Goal: Transaction & Acquisition: Purchase product/service

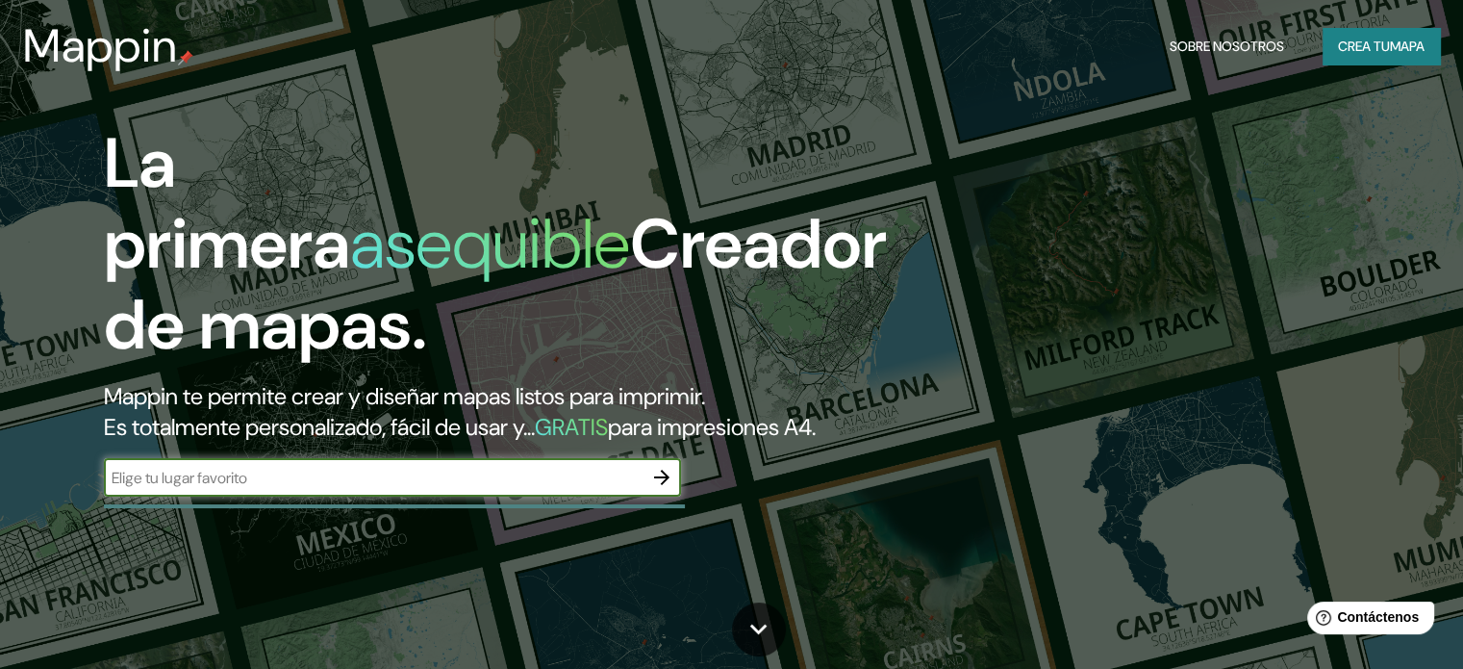
drag, startPoint x: 215, startPoint y: 474, endPoint x: 210, endPoint y: 491, distance: 17.3
click at [215, 476] on div "La primera asequible Creador de mapas. Mappin te permite crear y diseñar mapas …" at bounding box center [470, 319] width 878 height 393
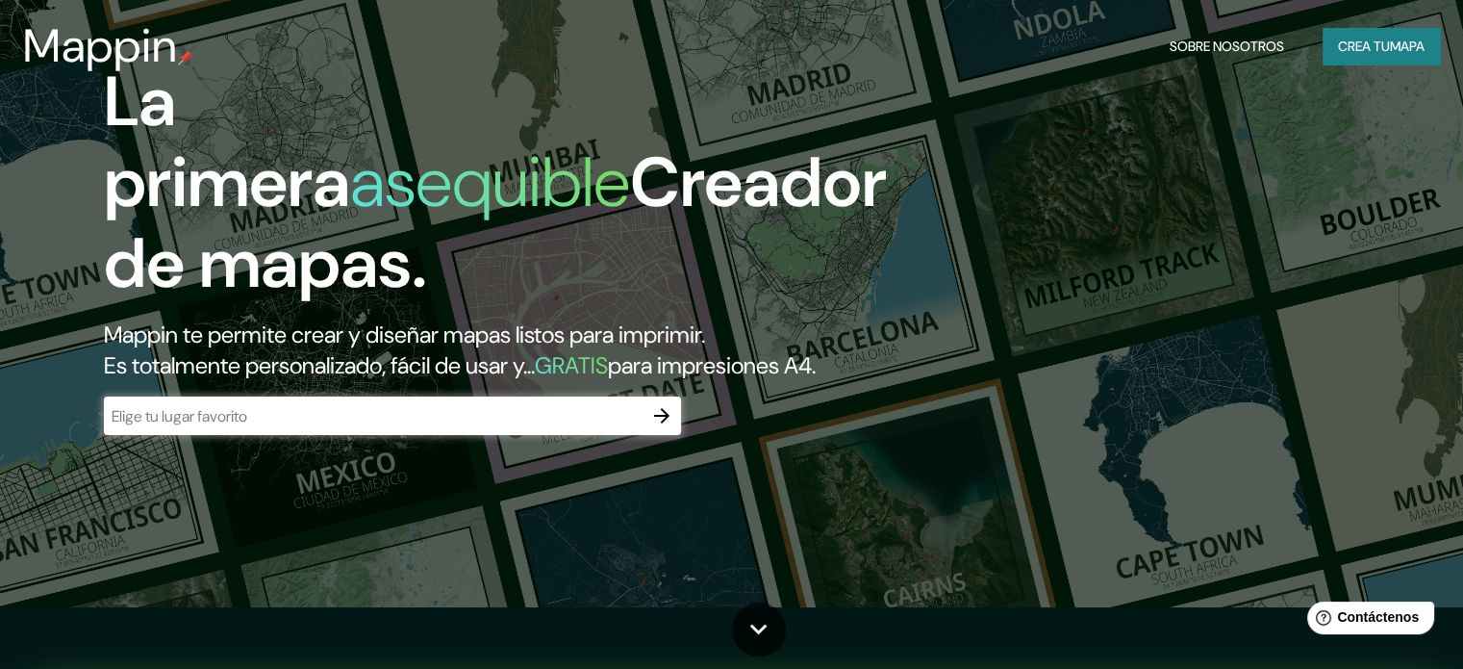
scroll to position [96, 0]
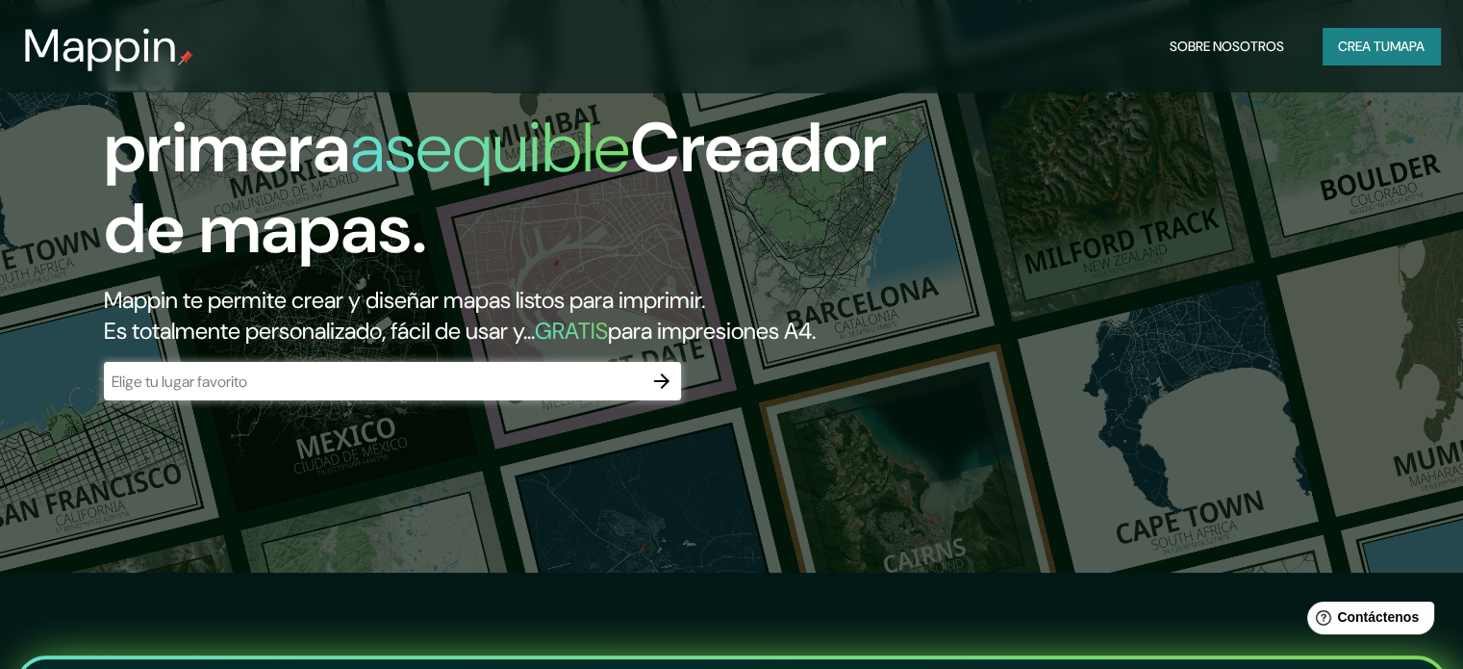
click at [229, 400] on div "​" at bounding box center [392, 381] width 577 height 38
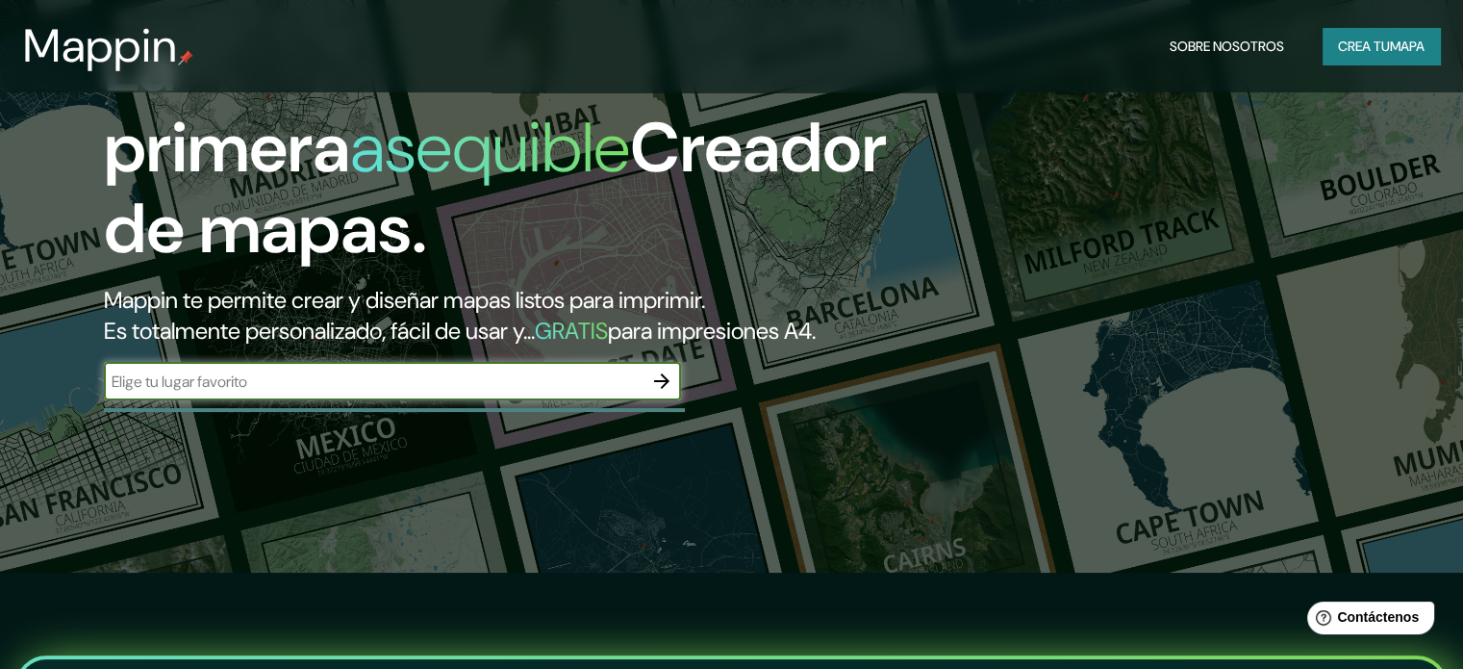
paste input "Atelier [PERSON_NAME] Arch"
type input "Atelier [PERSON_NAME] Arch"
click at [663, 389] on icon "button" at bounding box center [661, 380] width 15 height 15
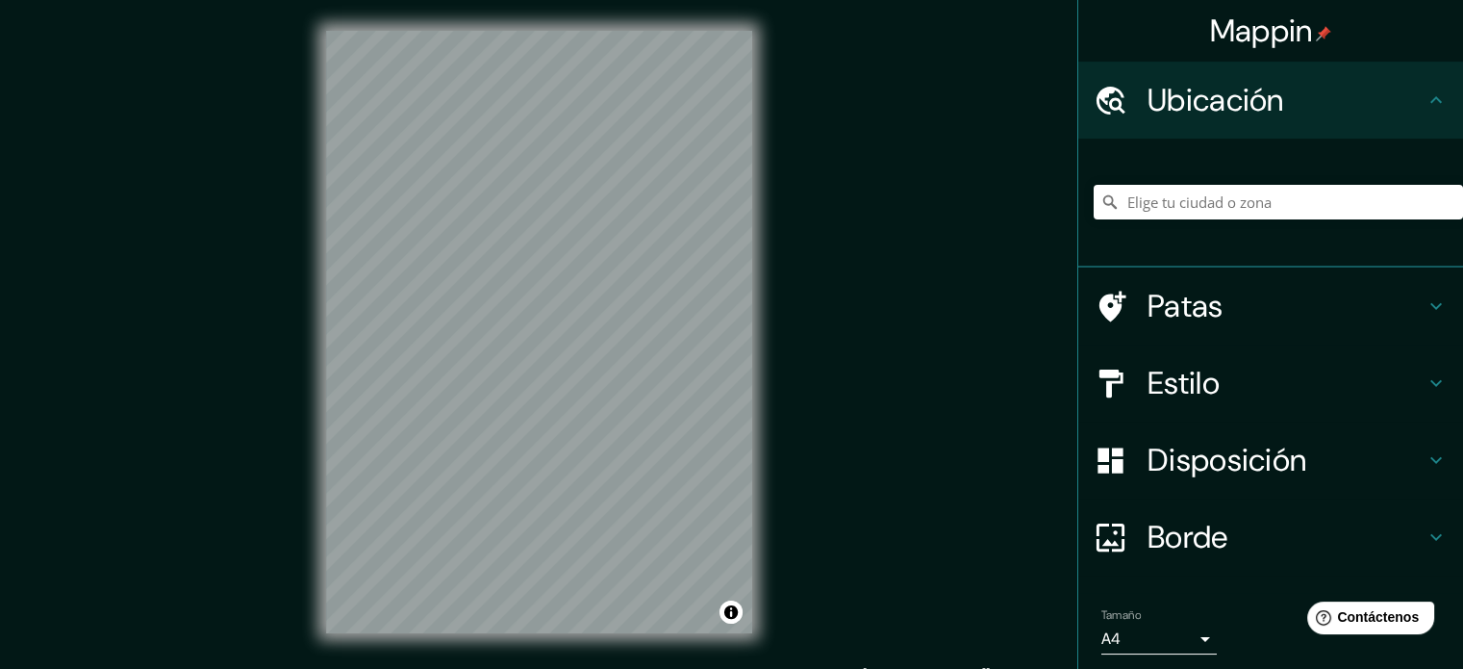
click at [1193, 380] on font "Estilo" at bounding box center [1184, 383] width 72 height 40
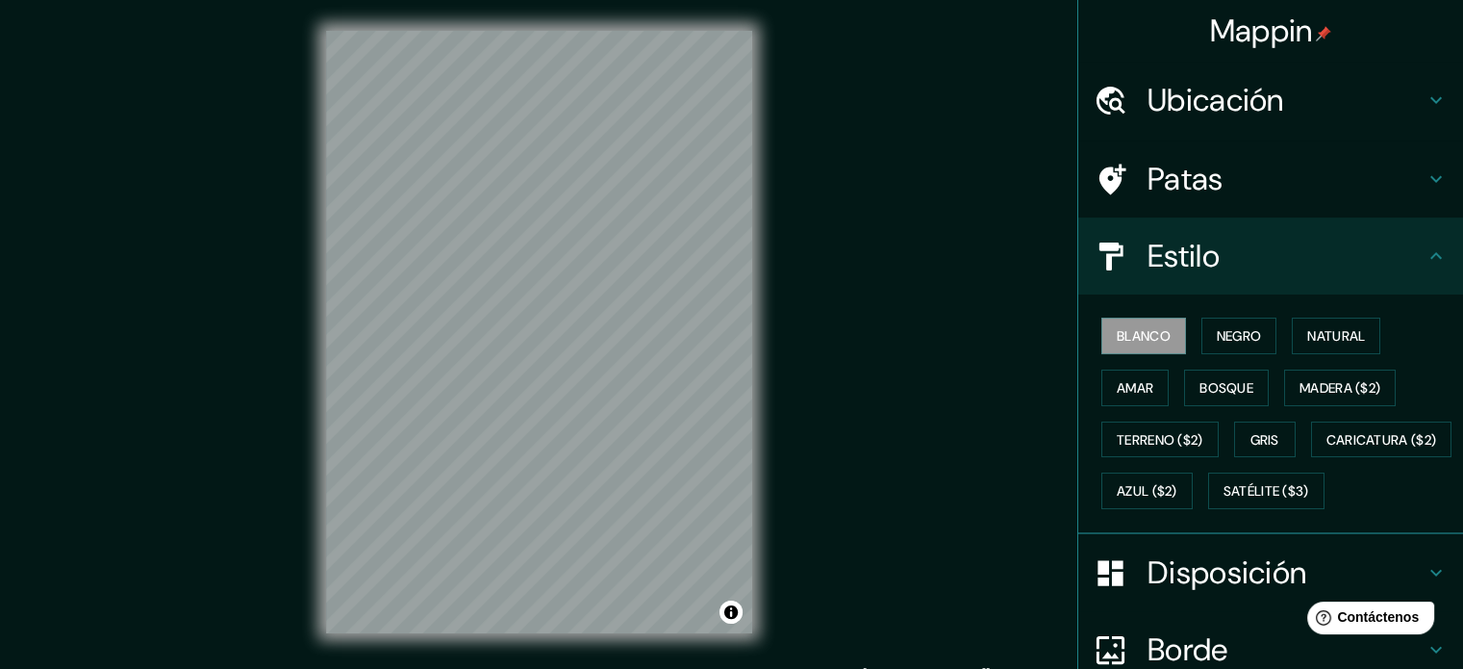
click at [1167, 89] on font "Ubicación" at bounding box center [1216, 100] width 137 height 40
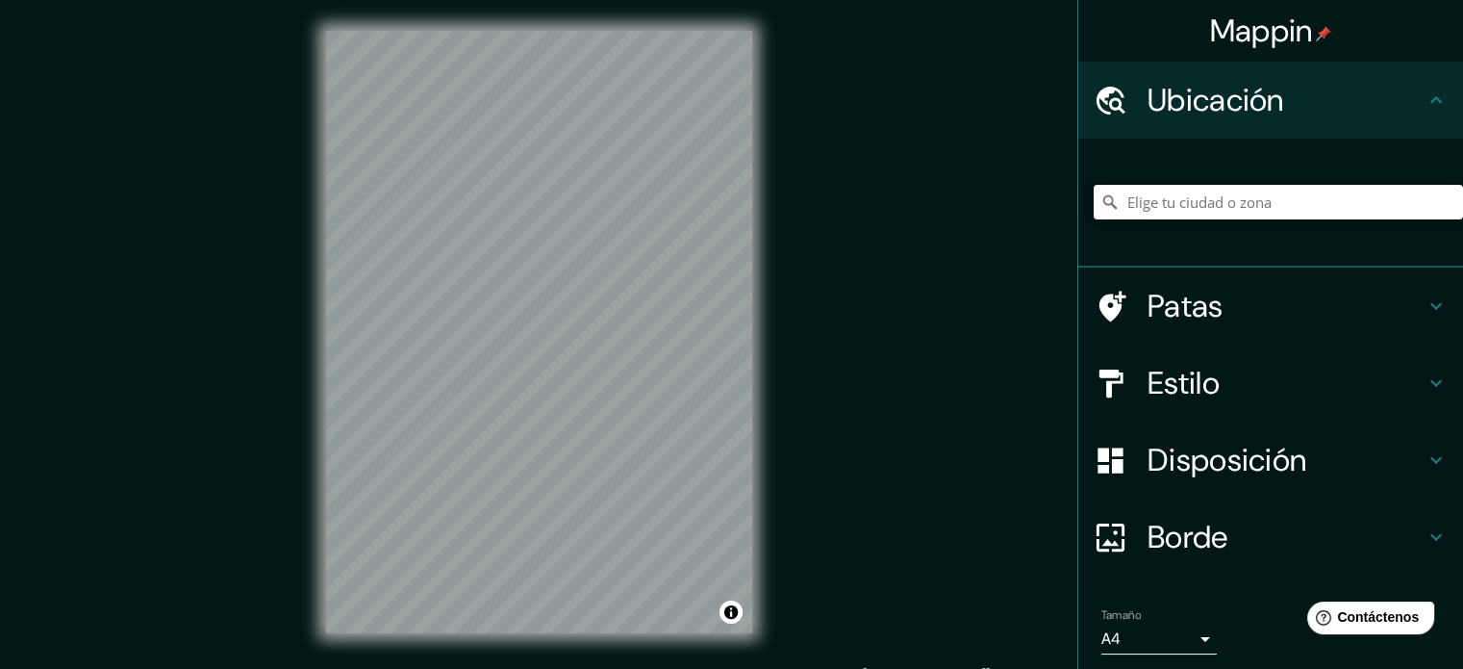
click at [1237, 211] on input "Elige tu ciudad o zona" at bounding box center [1278, 202] width 369 height 35
paste input "[GEOGRAPHIC_DATA], [GEOGRAPHIC_DATA], [GEOGRAPHIC_DATA]"
type input "[GEOGRAPHIC_DATA], [GEOGRAPHIC_DATA], [GEOGRAPHIC_DATA]"
click at [1159, 458] on font "Disposición" at bounding box center [1227, 460] width 159 height 40
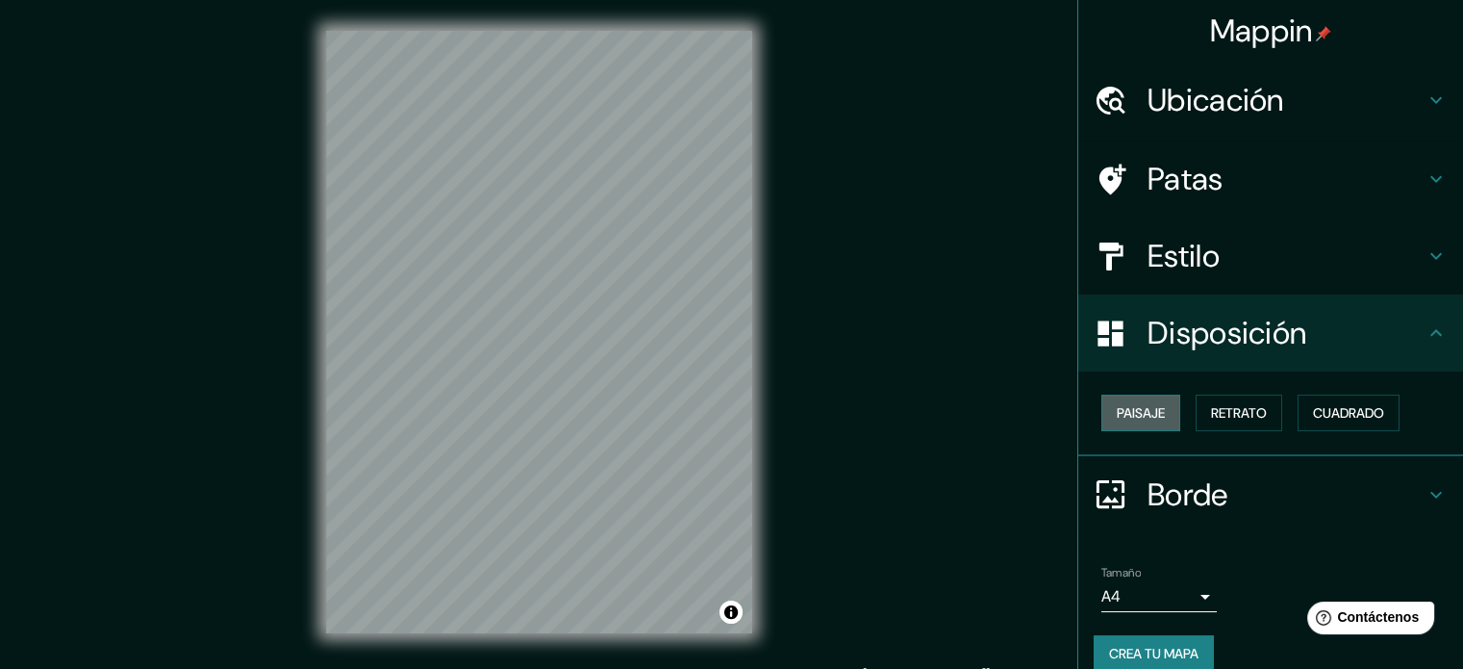
click at [1139, 419] on font "Paisaje" at bounding box center [1141, 412] width 48 height 17
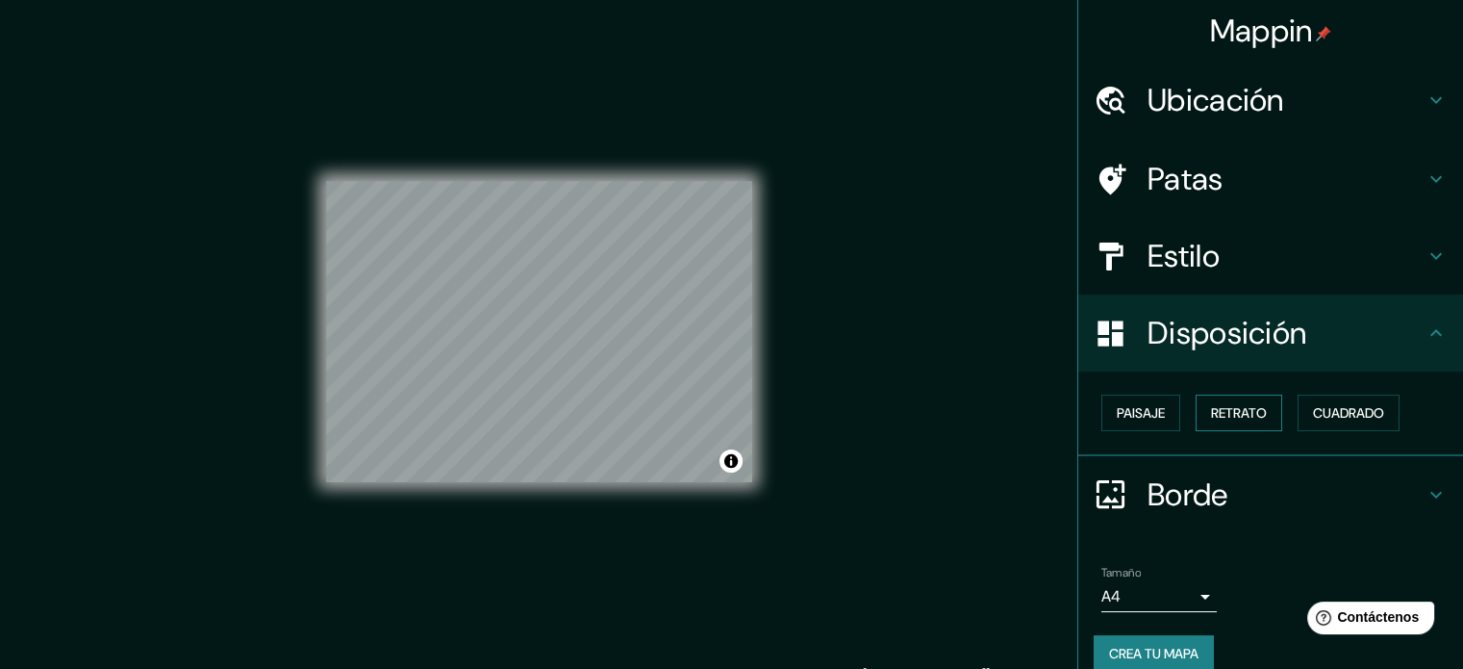
click at [1241, 409] on font "Retrato" at bounding box center [1239, 412] width 56 height 17
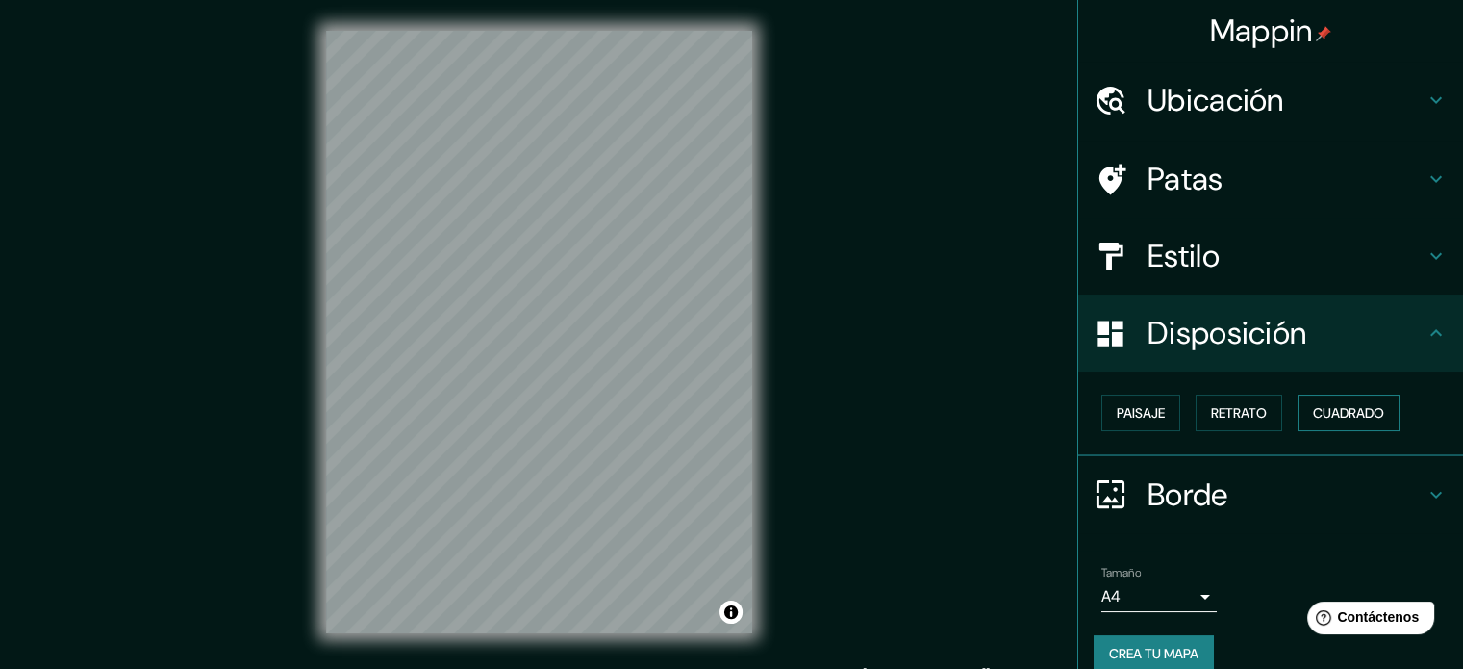
click at [1360, 407] on font "Cuadrado" at bounding box center [1348, 412] width 71 height 17
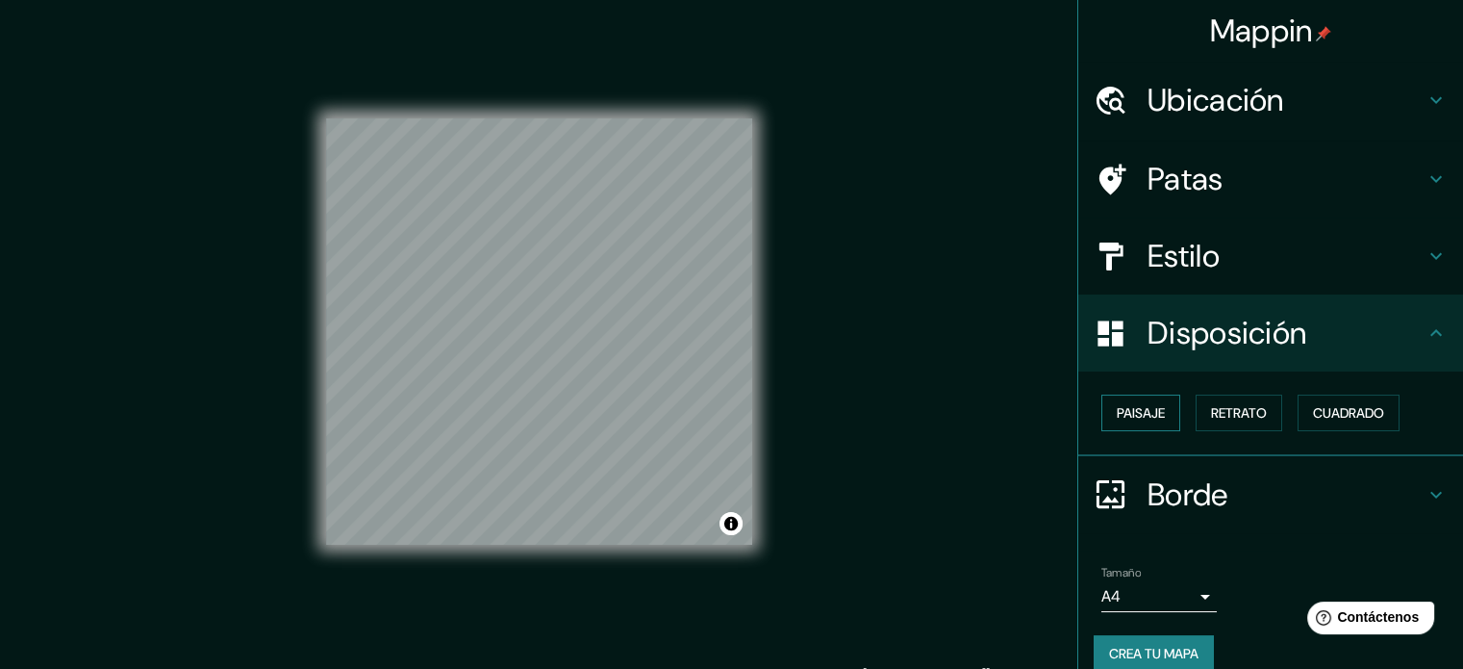
click at [1128, 411] on font "Paisaje" at bounding box center [1141, 412] width 48 height 17
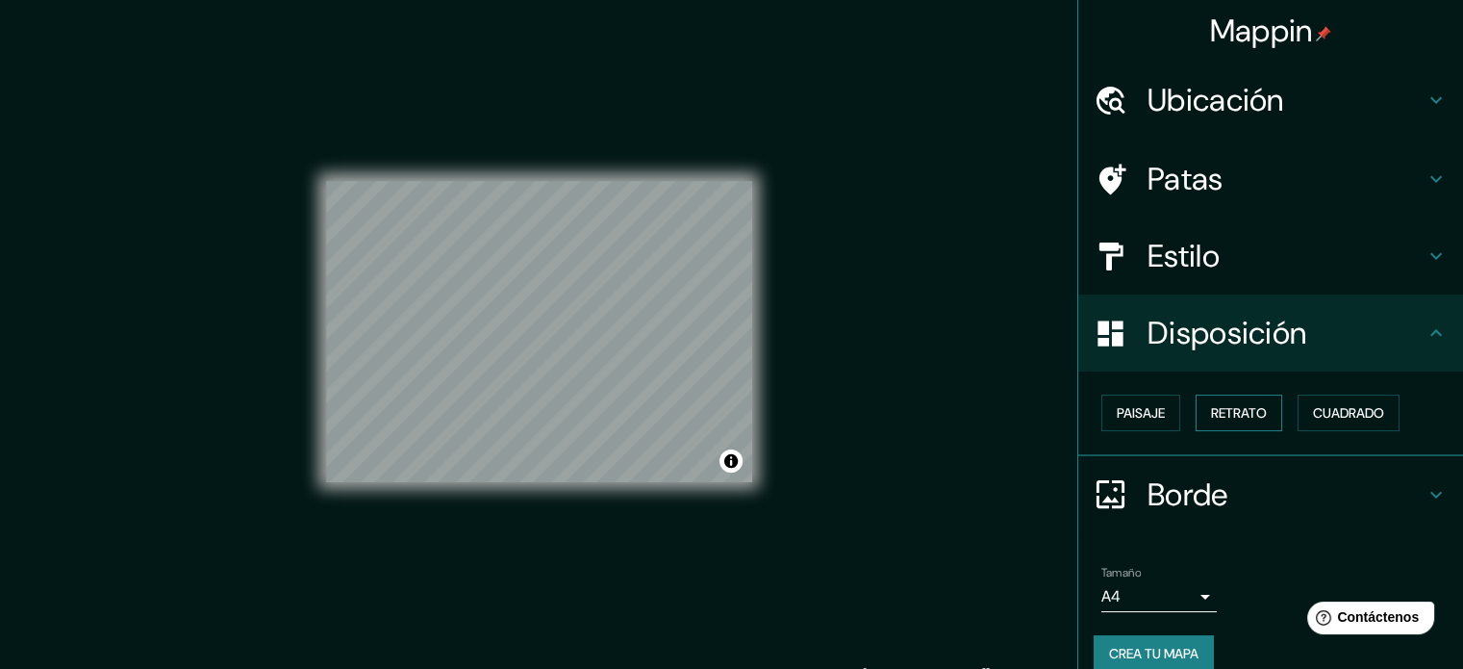
drag, startPoint x: 1224, startPoint y: 411, endPoint x: 1204, endPoint y: 422, distance: 22.4
click at [1224, 411] on font "Retrato" at bounding box center [1239, 412] width 56 height 17
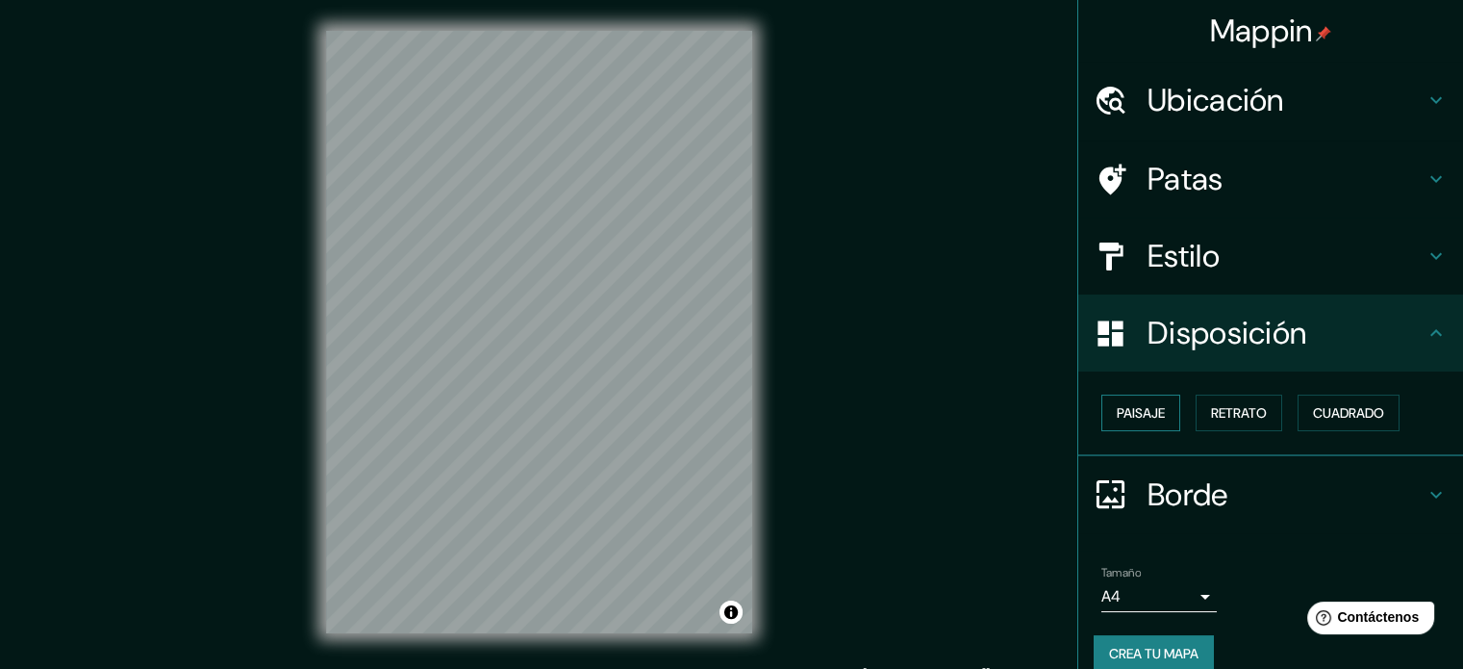
click at [1134, 413] on font "Paisaje" at bounding box center [1141, 412] width 48 height 17
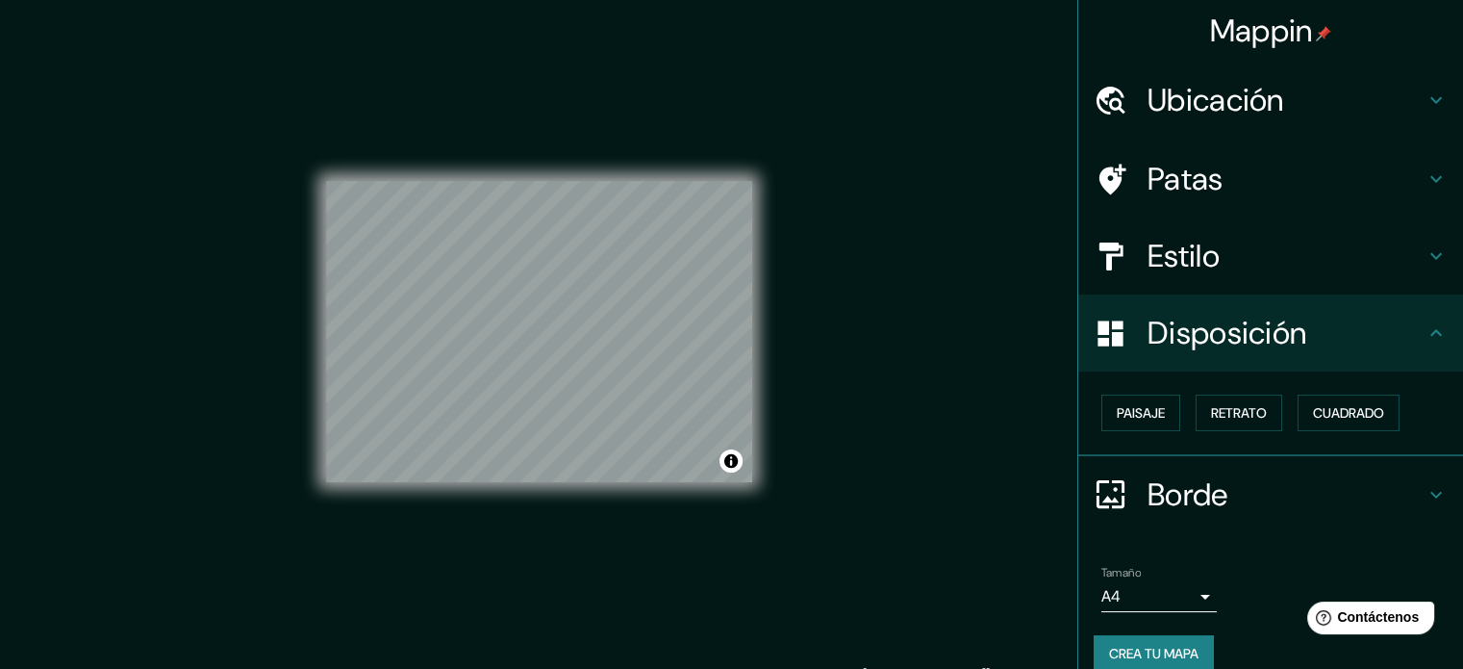
click at [1190, 500] on font "Borde" at bounding box center [1188, 494] width 81 height 40
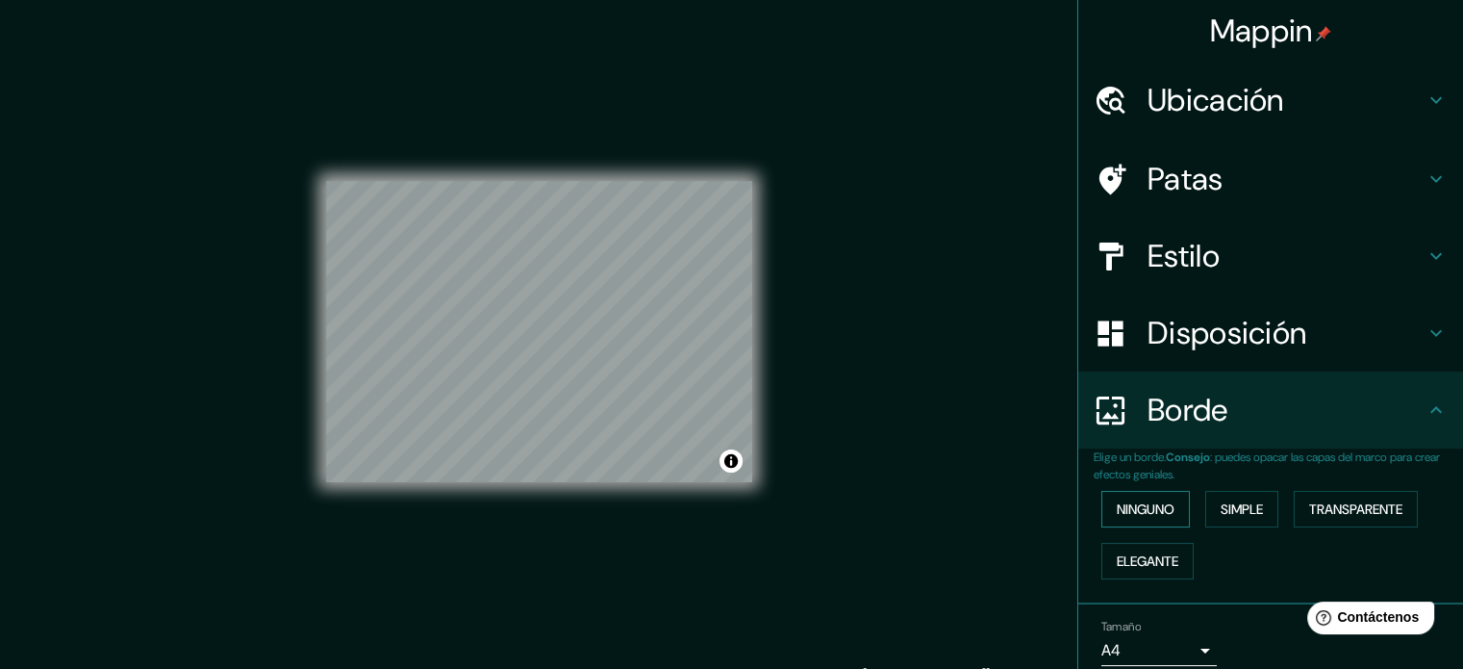
click at [1132, 507] on font "Ninguno" at bounding box center [1146, 508] width 58 height 17
click at [1229, 501] on font "Simple" at bounding box center [1242, 508] width 42 height 17
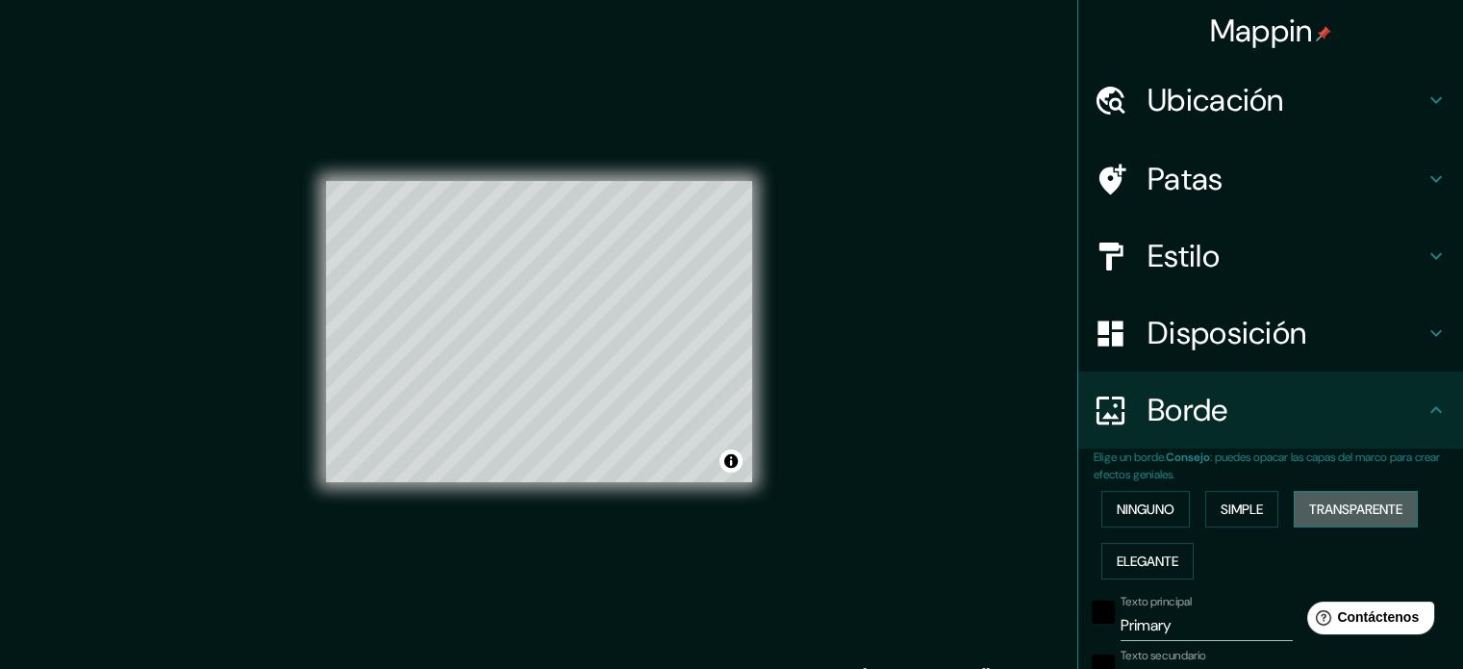
click at [1378, 500] on font "Transparente" at bounding box center [1355, 508] width 93 height 17
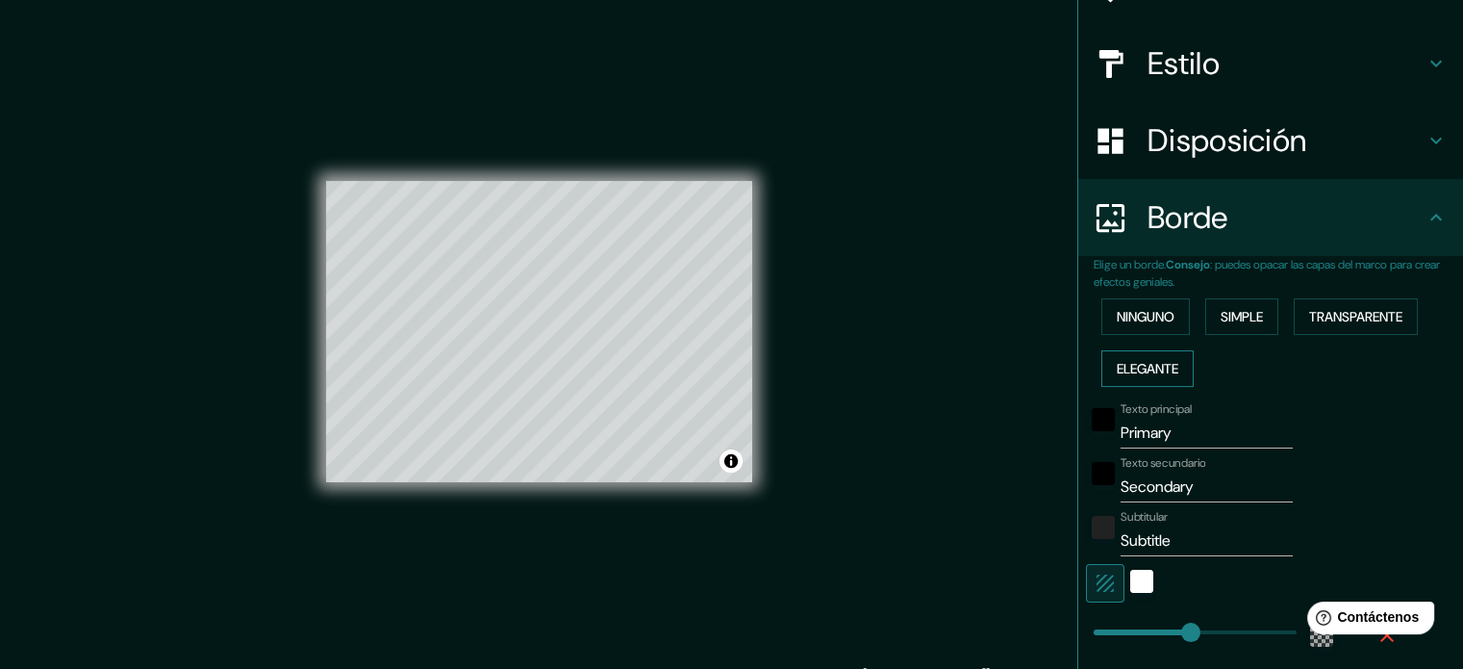
click at [1164, 352] on button "Elegante" at bounding box center [1148, 368] width 92 height 37
click at [1239, 330] on button "Simple" at bounding box center [1241, 316] width 73 height 37
click at [1349, 314] on font "Transparente" at bounding box center [1355, 316] width 93 height 17
click at [1155, 368] on font "Elegante" at bounding box center [1148, 368] width 62 height 17
click at [1315, 314] on font "Transparente" at bounding box center [1355, 316] width 93 height 17
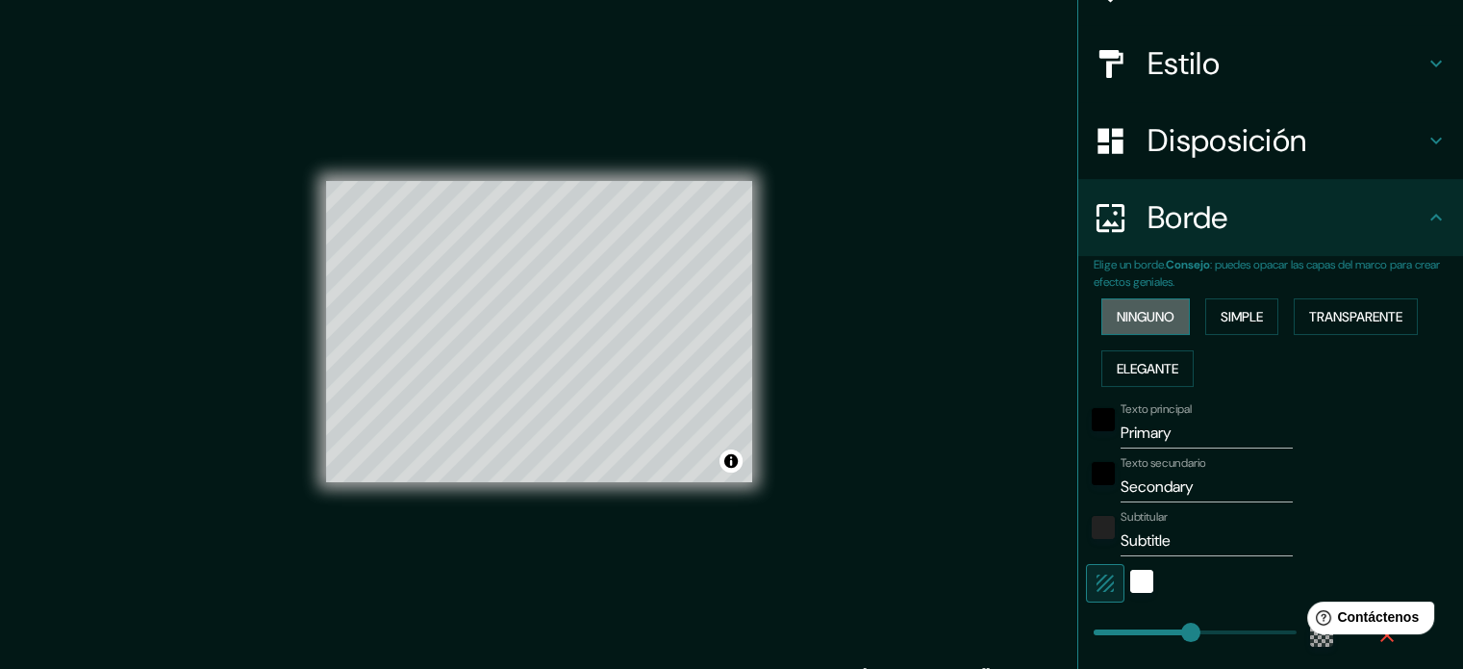
click at [1157, 318] on font "Ninguno" at bounding box center [1146, 316] width 58 height 17
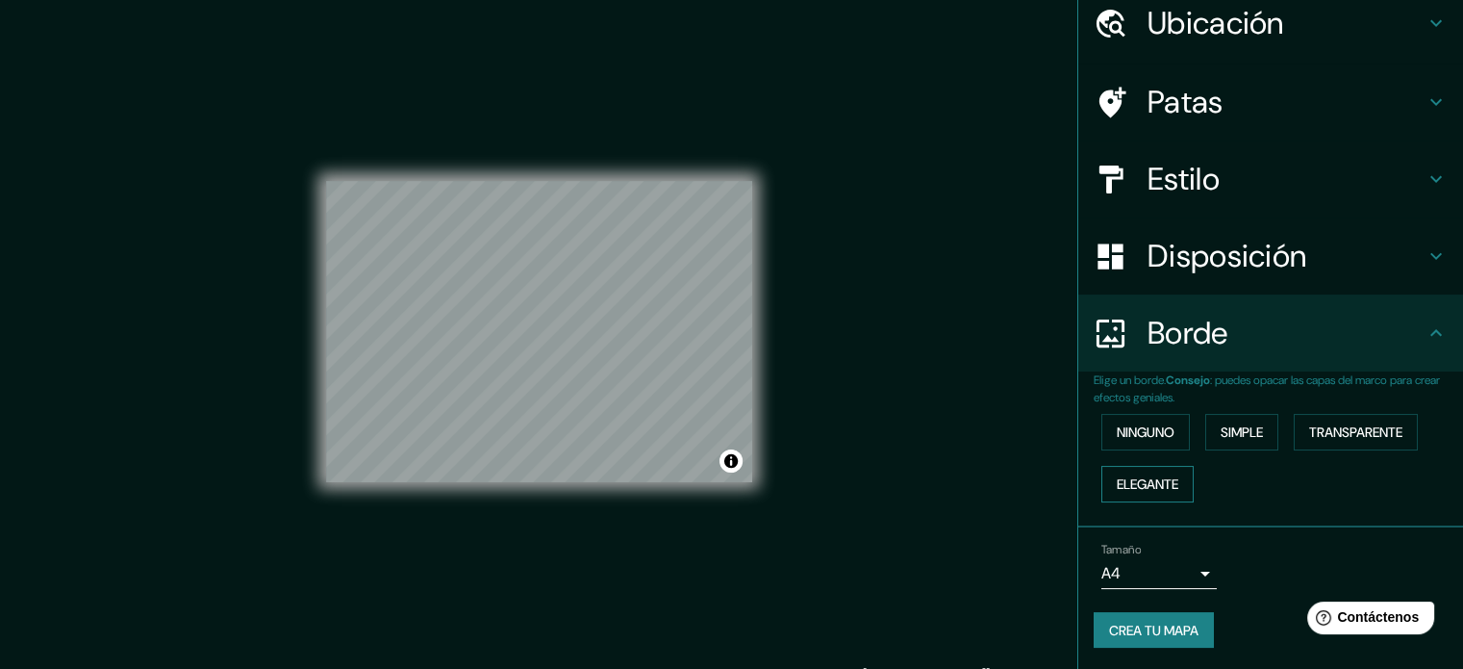
click at [1167, 482] on font "Elegante" at bounding box center [1148, 483] width 62 height 17
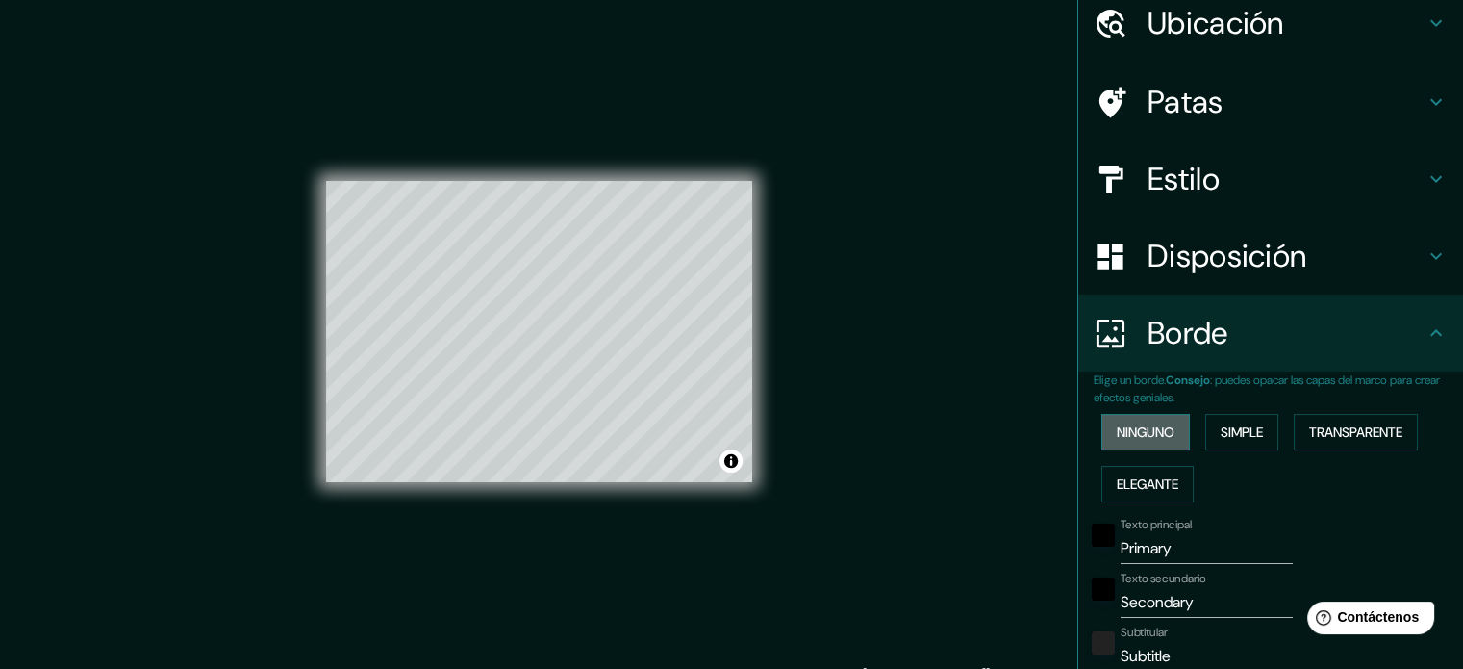
click at [1143, 440] on font "Ninguno" at bounding box center [1146, 431] width 58 height 25
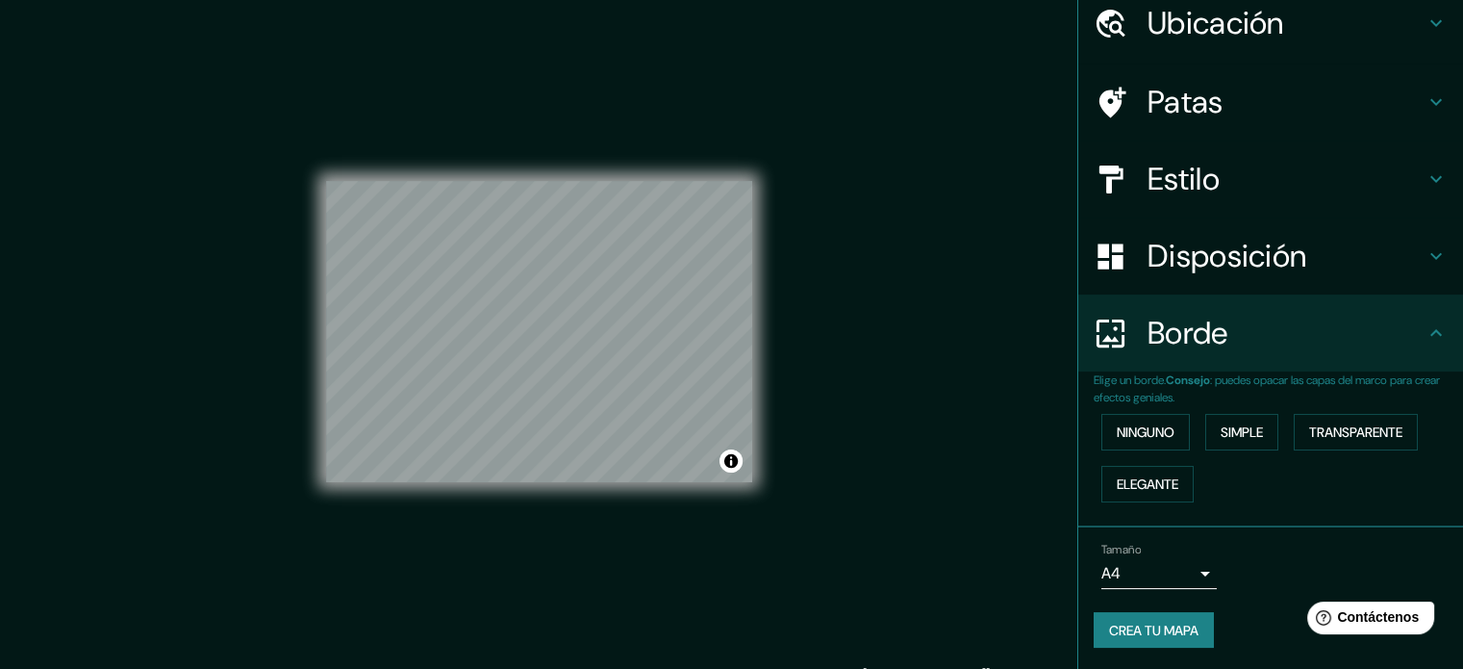
scroll to position [25, 0]
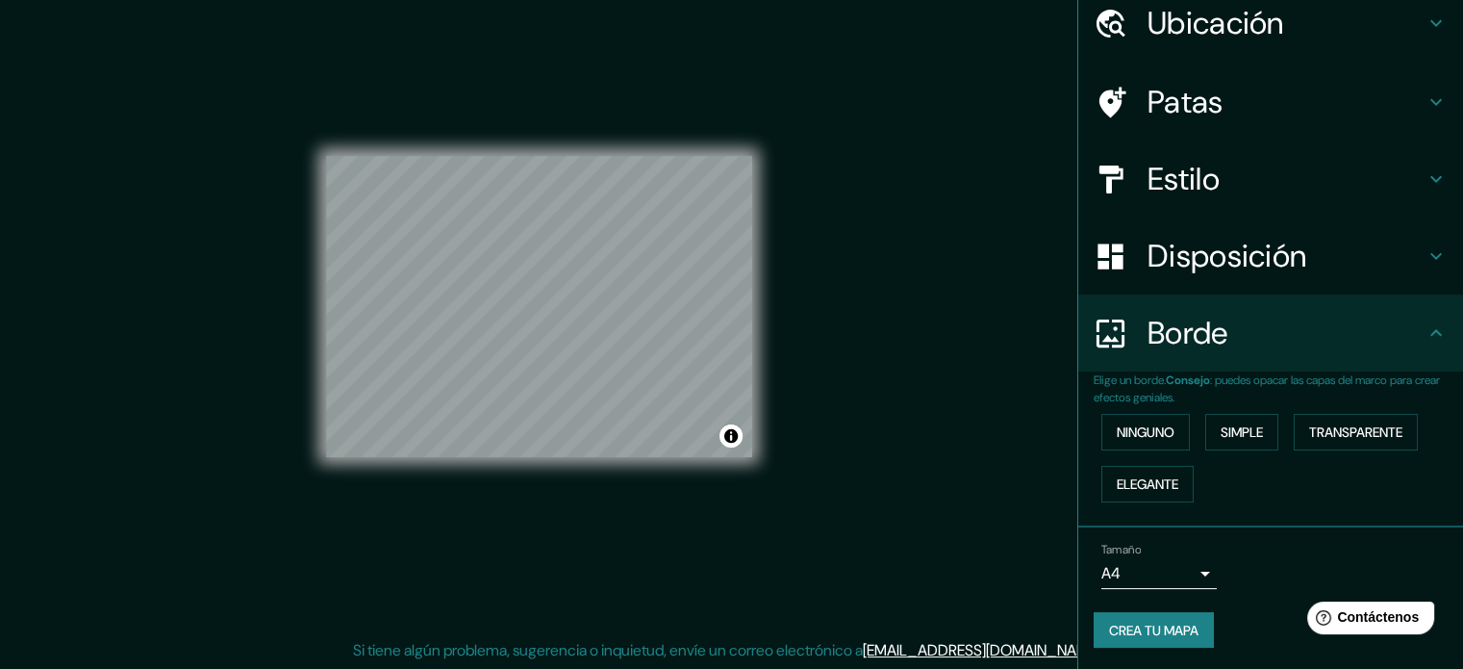
click at [1178, 567] on body "Mappin Ubicación [GEOGRAPHIC_DATA], [GEOGRAPHIC_DATA], [GEOGRAPHIC_DATA] [GEOGR…" at bounding box center [731, 309] width 1463 height 669
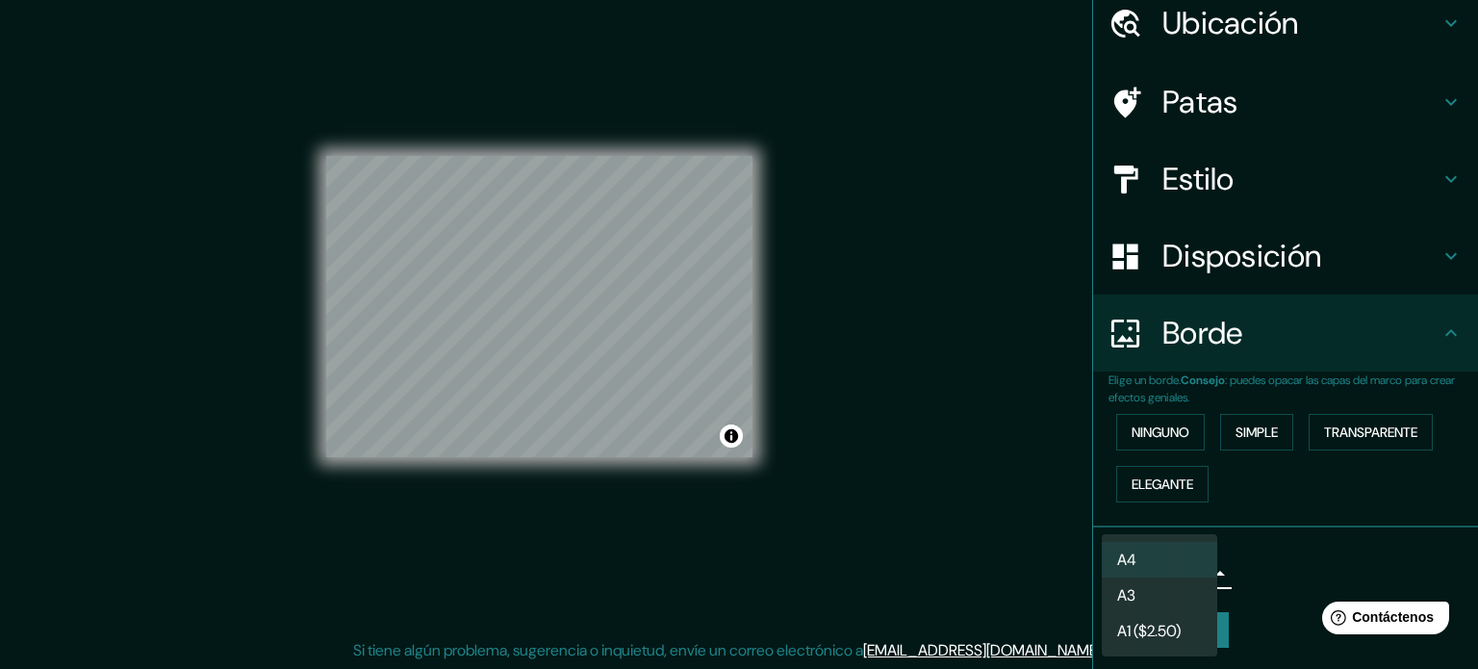
click at [1249, 561] on div at bounding box center [739, 334] width 1478 height 669
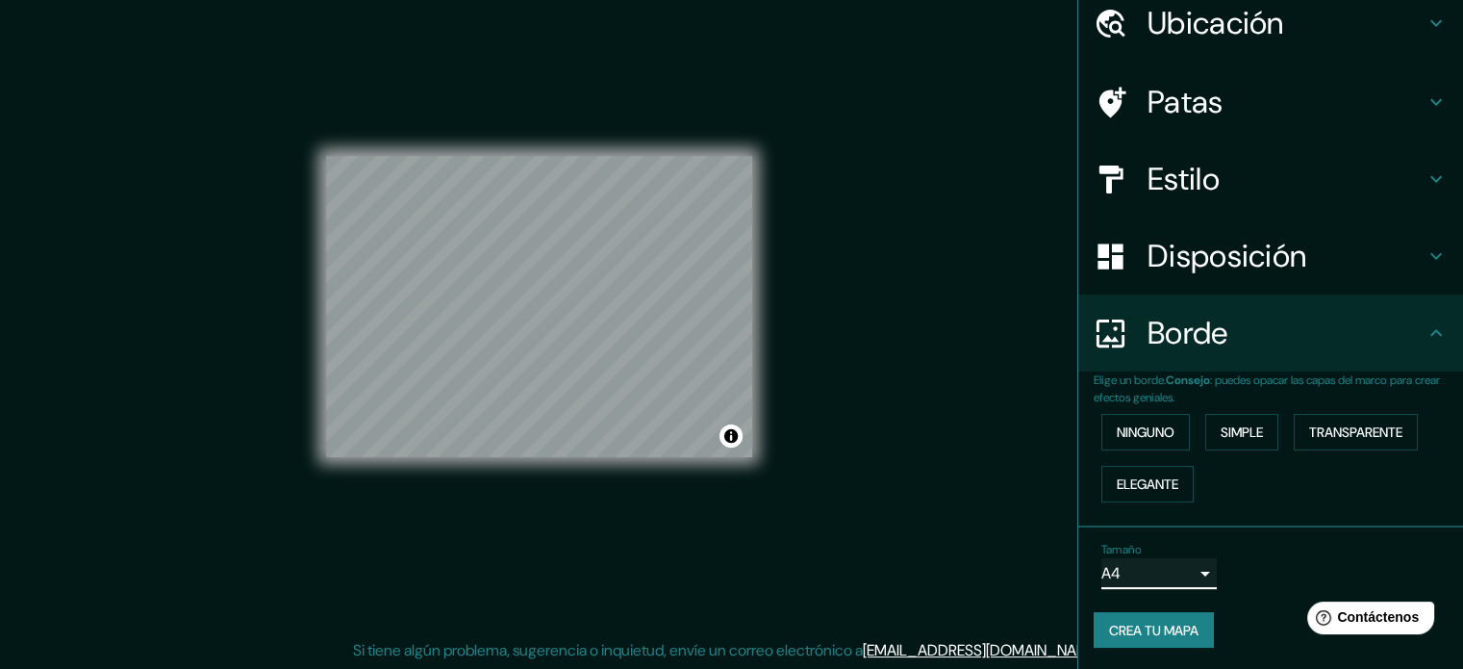
scroll to position [0, 0]
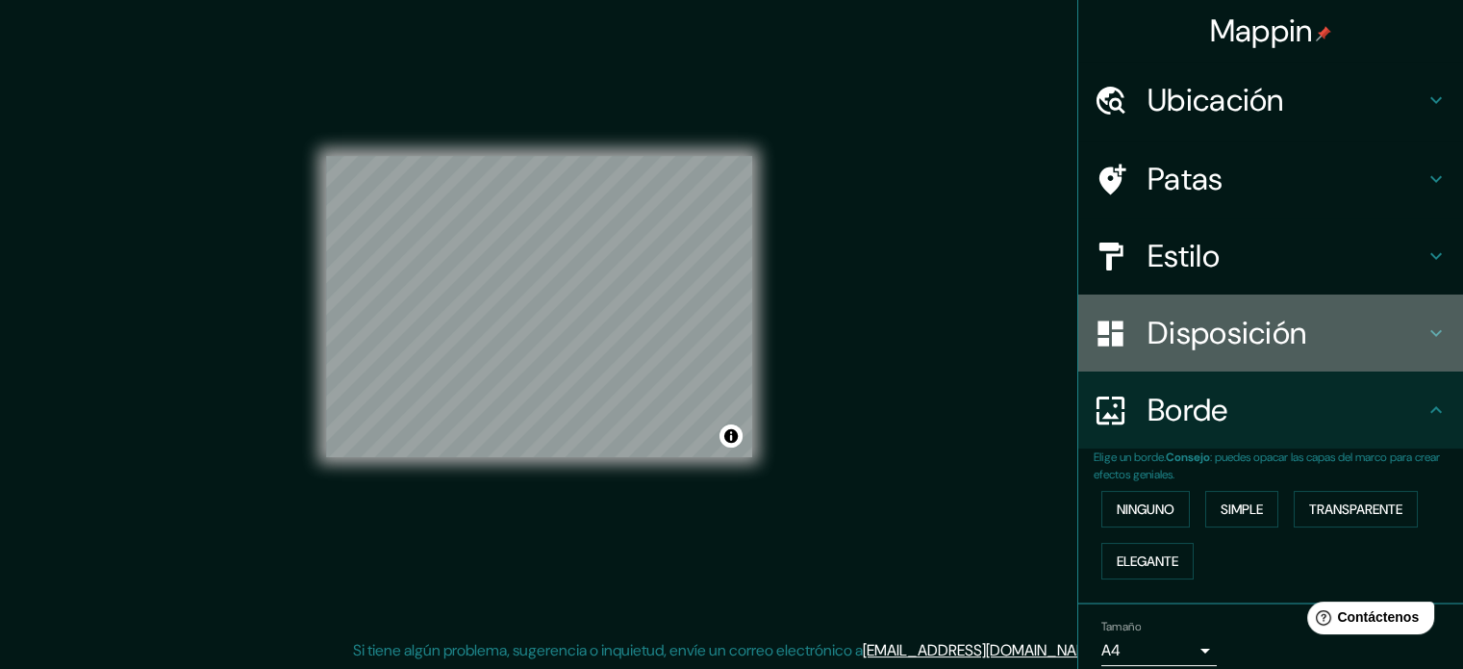
click at [1197, 339] on font "Disposición" at bounding box center [1227, 333] width 159 height 40
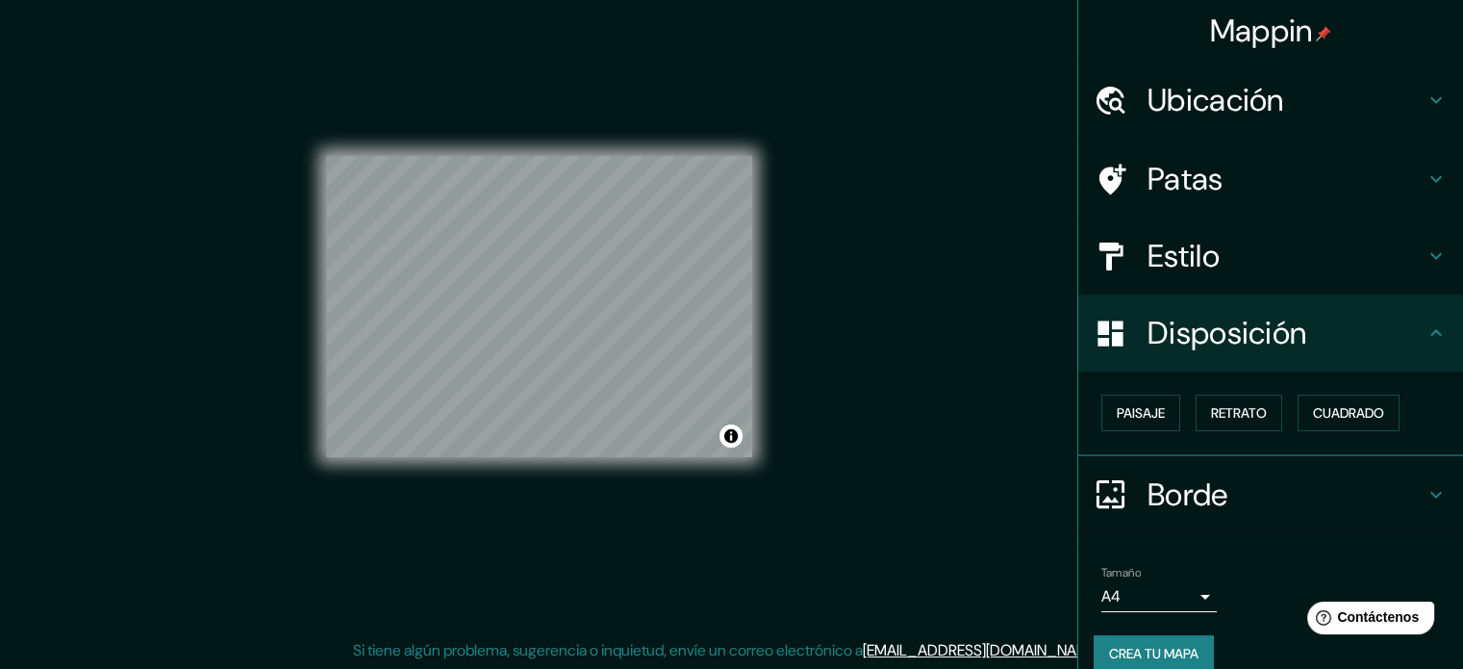
click at [1195, 249] on font "Estilo" at bounding box center [1184, 256] width 72 height 40
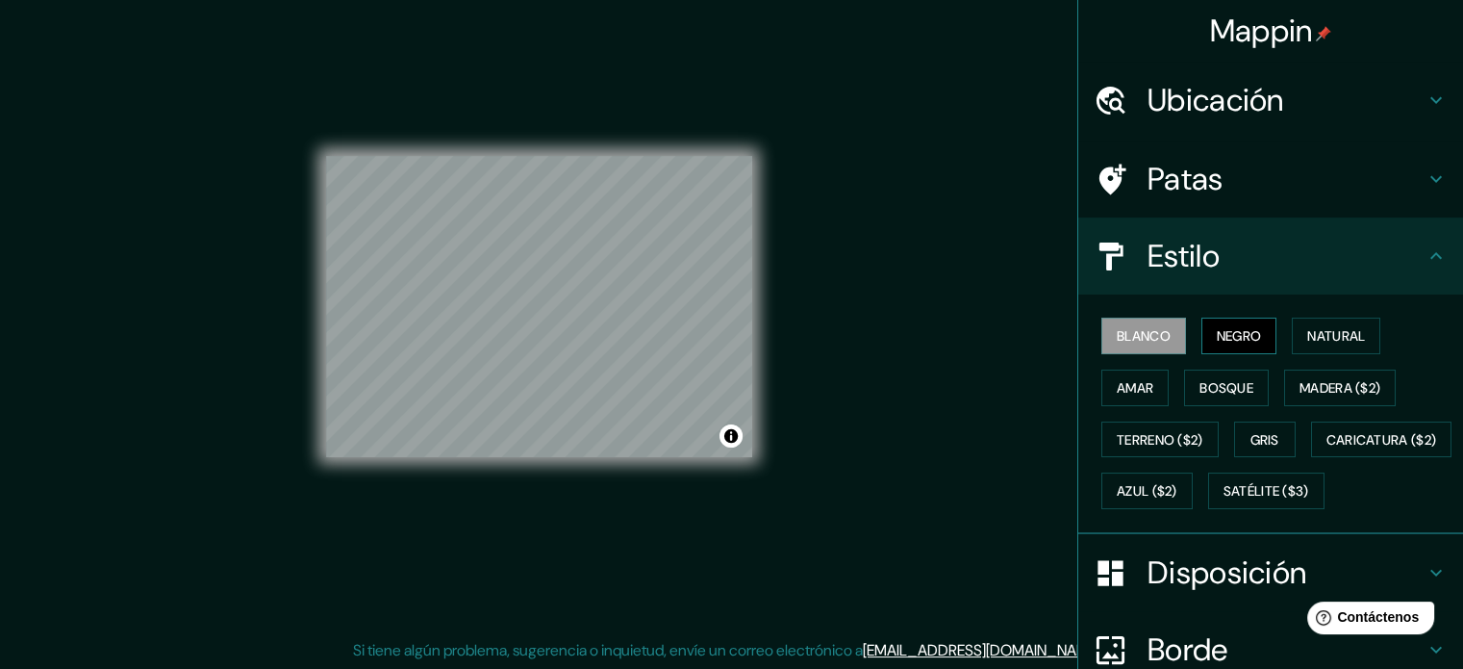
click at [1227, 327] on font "Negro" at bounding box center [1239, 335] width 45 height 17
click at [1307, 338] on font "Natural" at bounding box center [1336, 335] width 58 height 17
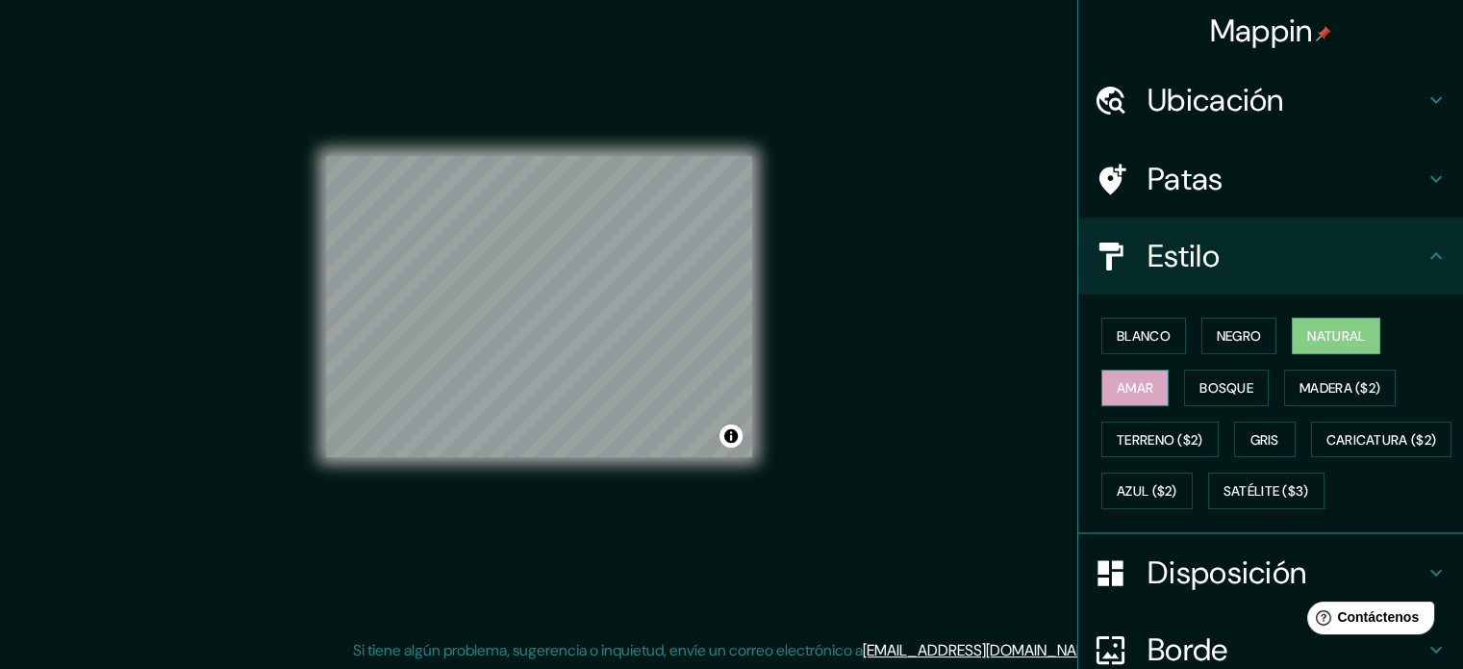
click at [1148, 376] on button "Amar" at bounding box center [1135, 387] width 67 height 37
click at [1212, 376] on font "Bosque" at bounding box center [1227, 387] width 54 height 25
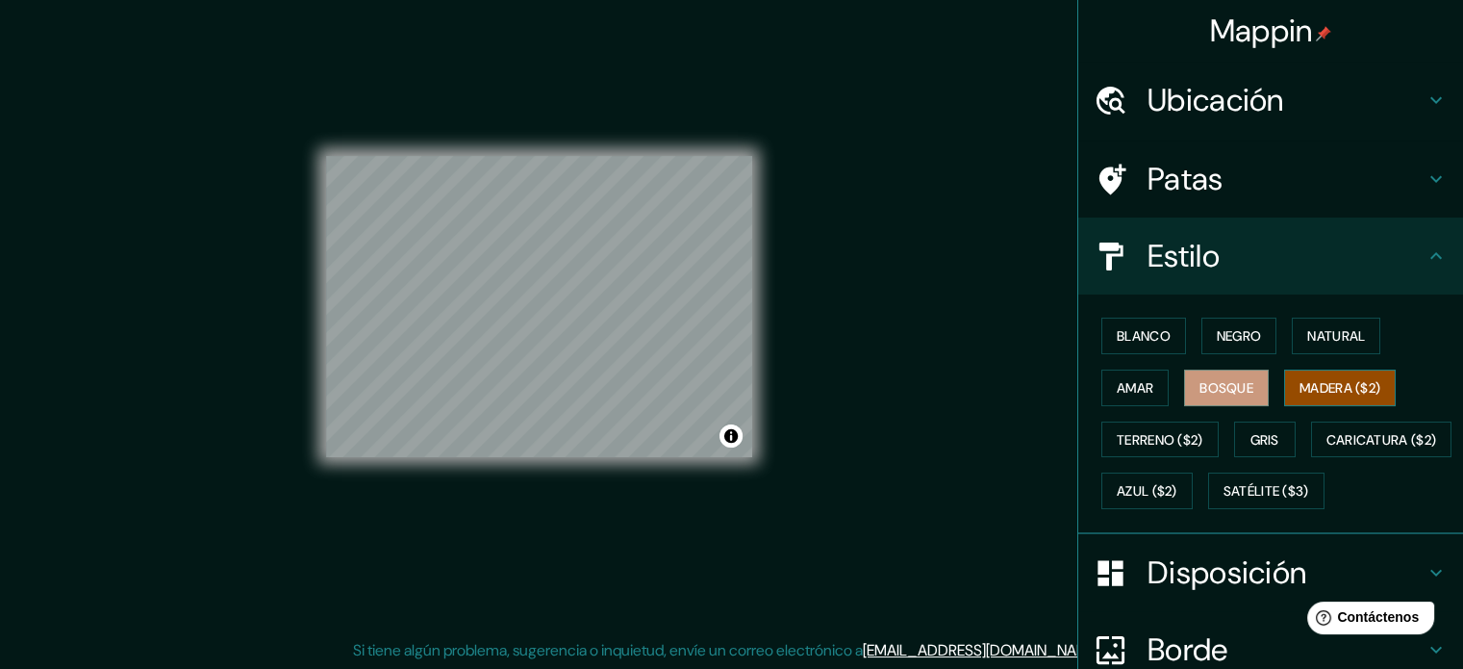
click at [1328, 390] on font "Madera ($2)" at bounding box center [1340, 387] width 81 height 17
click at [1117, 427] on font "Terreno ($2)" at bounding box center [1160, 439] width 87 height 25
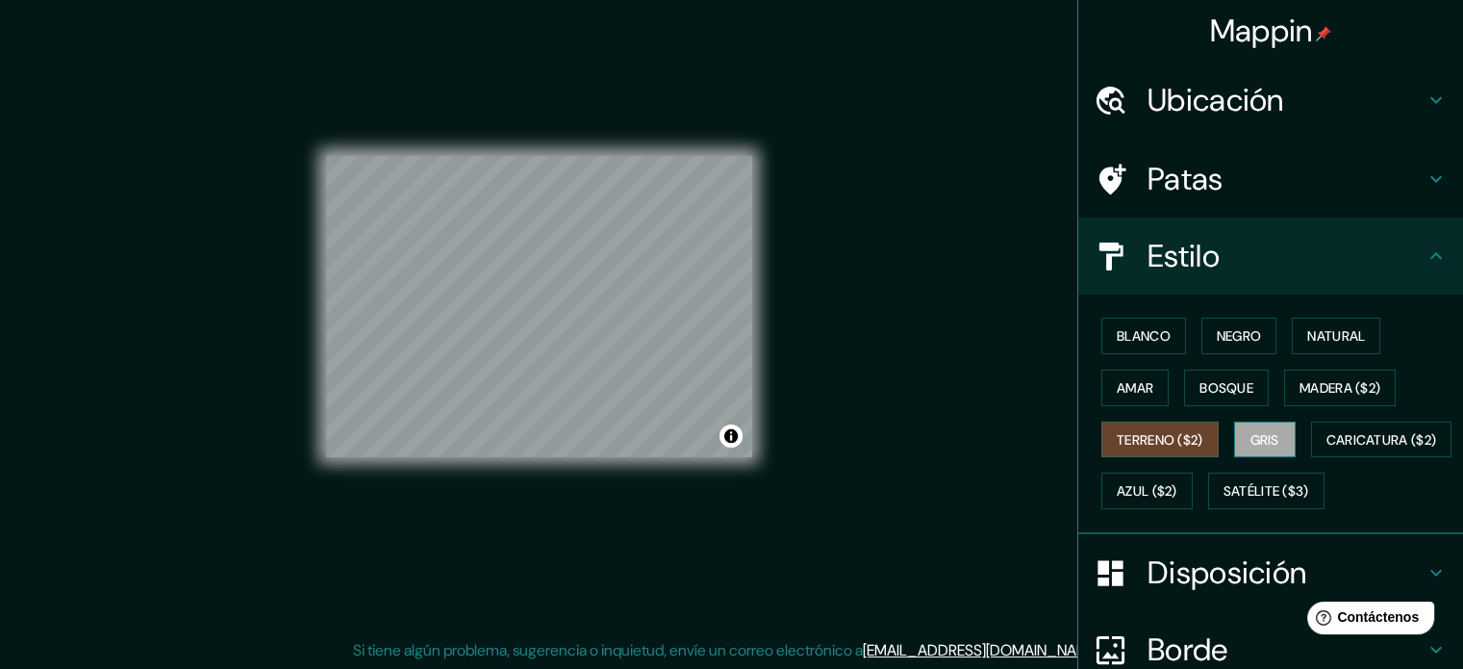
click at [1258, 443] on font "Gris" at bounding box center [1265, 439] width 29 height 17
click at [1155, 176] on font "Patas" at bounding box center [1186, 179] width 76 height 40
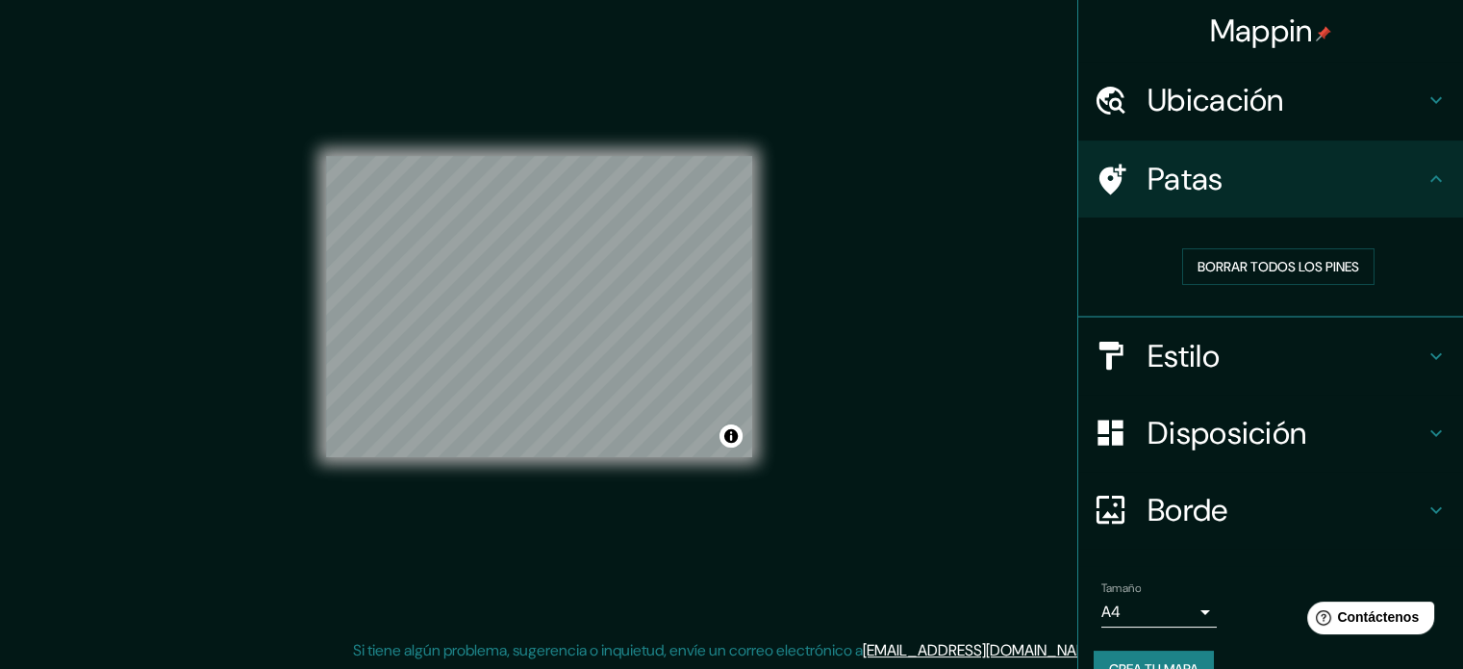
click at [1186, 362] on font "Estilo" at bounding box center [1184, 356] width 72 height 40
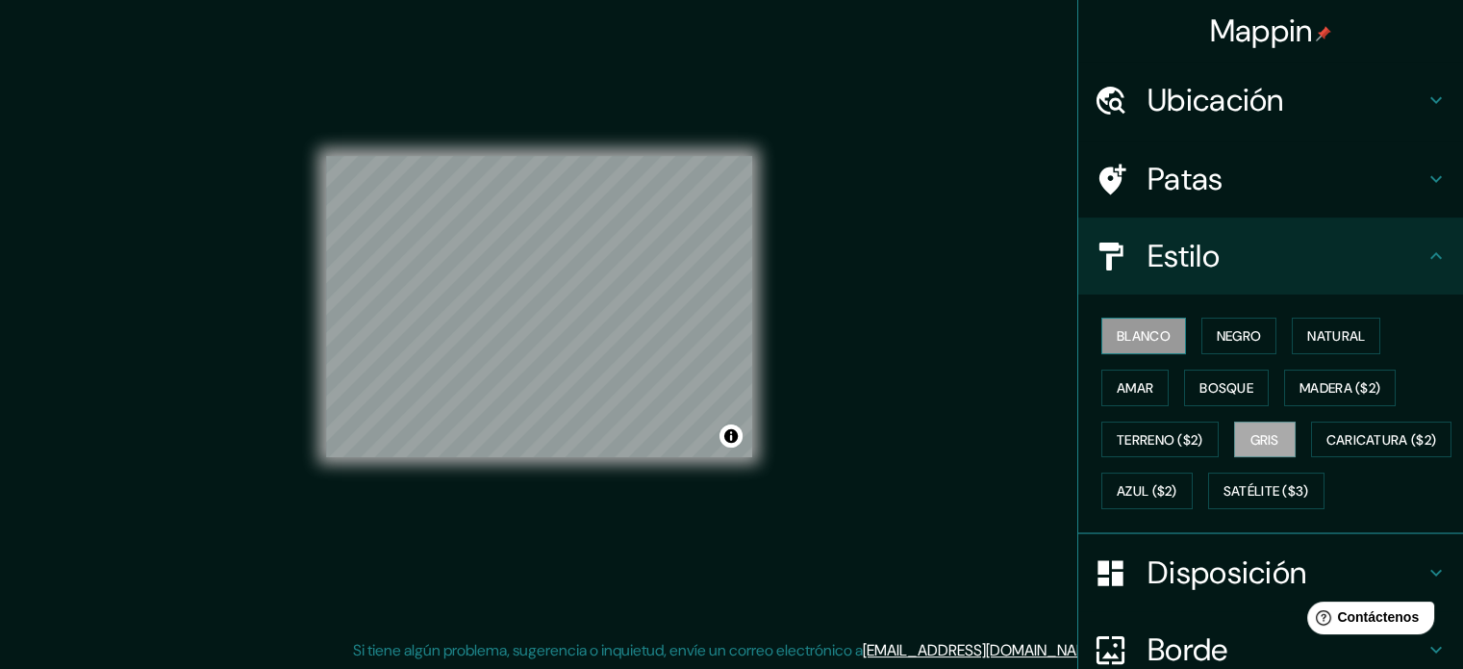
click at [1140, 342] on font "Blanco" at bounding box center [1144, 335] width 54 height 17
click at [1218, 331] on font "Negro" at bounding box center [1239, 335] width 45 height 17
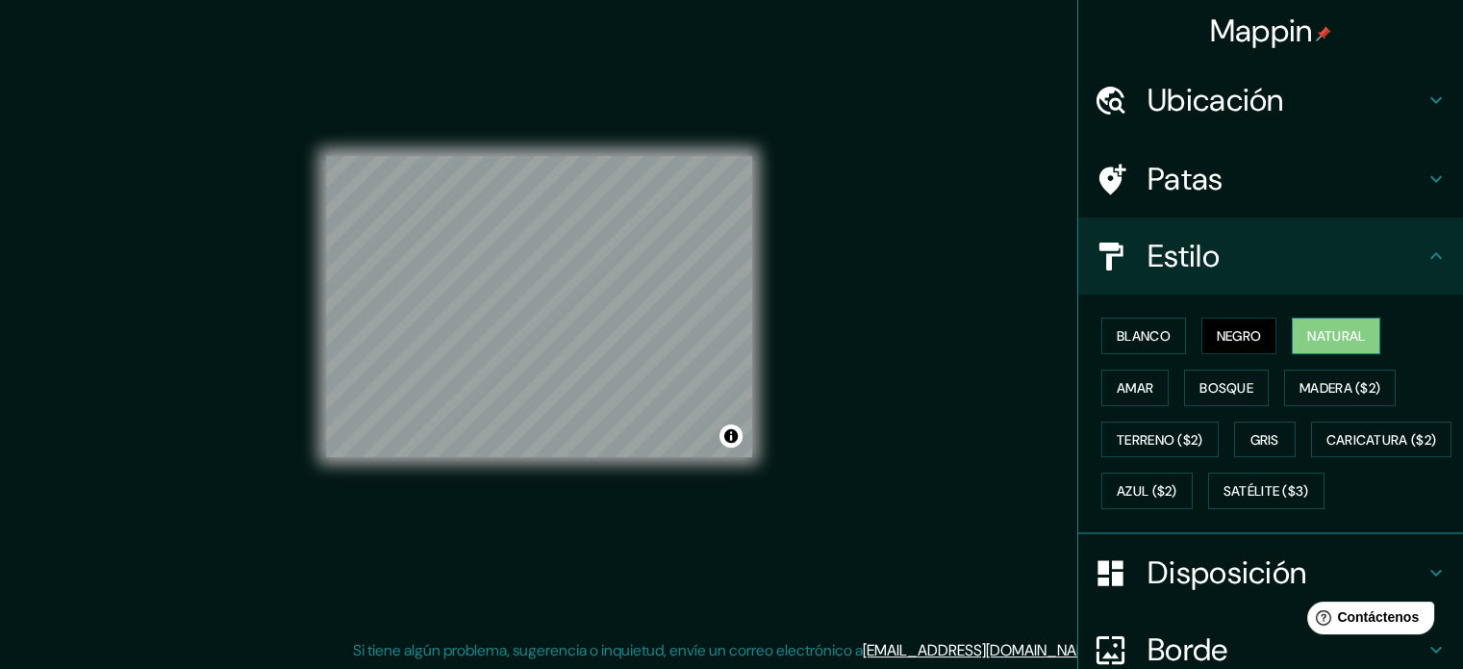
click at [1326, 330] on font "Natural" at bounding box center [1336, 335] width 58 height 17
drag, startPoint x: 1166, startPoint y: 370, endPoint x: 1139, endPoint y: 375, distance: 27.4
click at [1165, 370] on div "Blanco Negro Natural Amar Bosque Madera ($2) Terreno ($2) Gris Caricatura ($2) …" at bounding box center [1278, 413] width 369 height 207
drag, startPoint x: 1110, startPoint y: 382, endPoint x: 1130, endPoint y: 383, distance: 20.2
click at [1117, 382] on font "Amar" at bounding box center [1135, 387] width 37 height 17
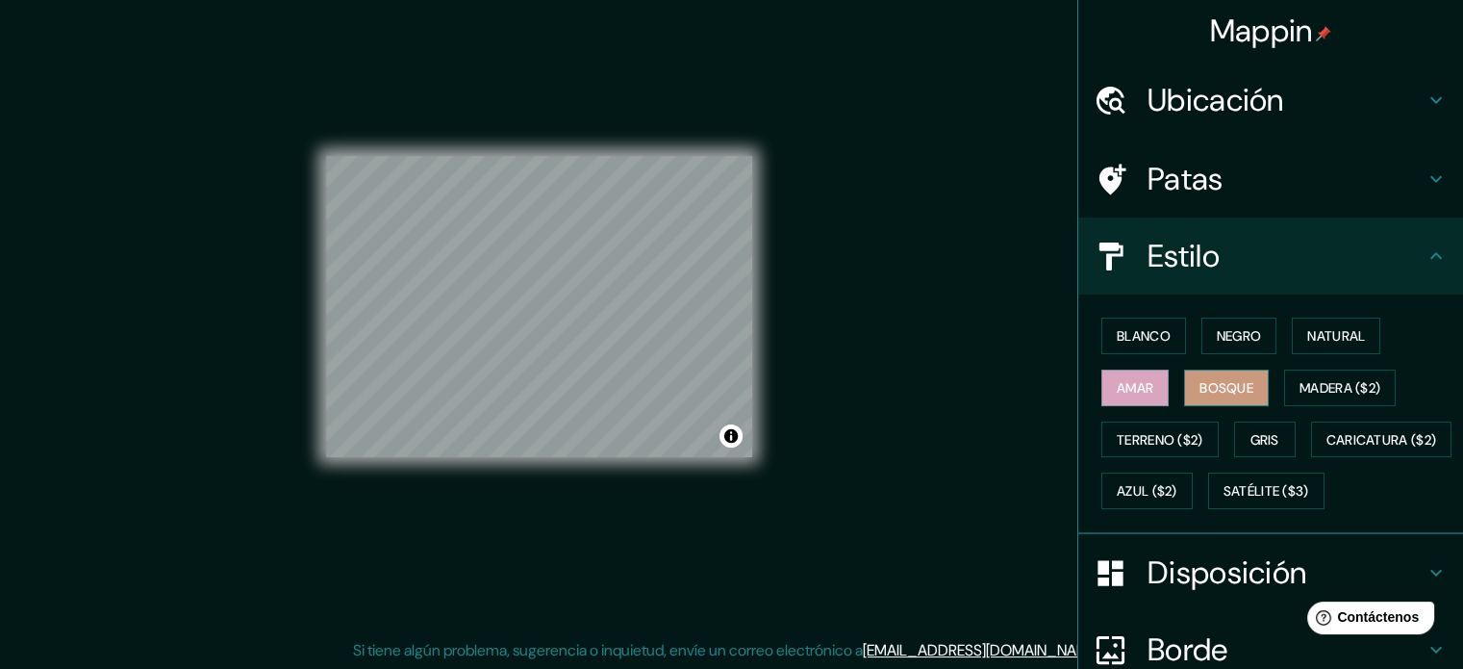
click at [1224, 376] on font "Bosque" at bounding box center [1227, 387] width 54 height 25
click at [1148, 165] on font "Patas" at bounding box center [1186, 179] width 76 height 40
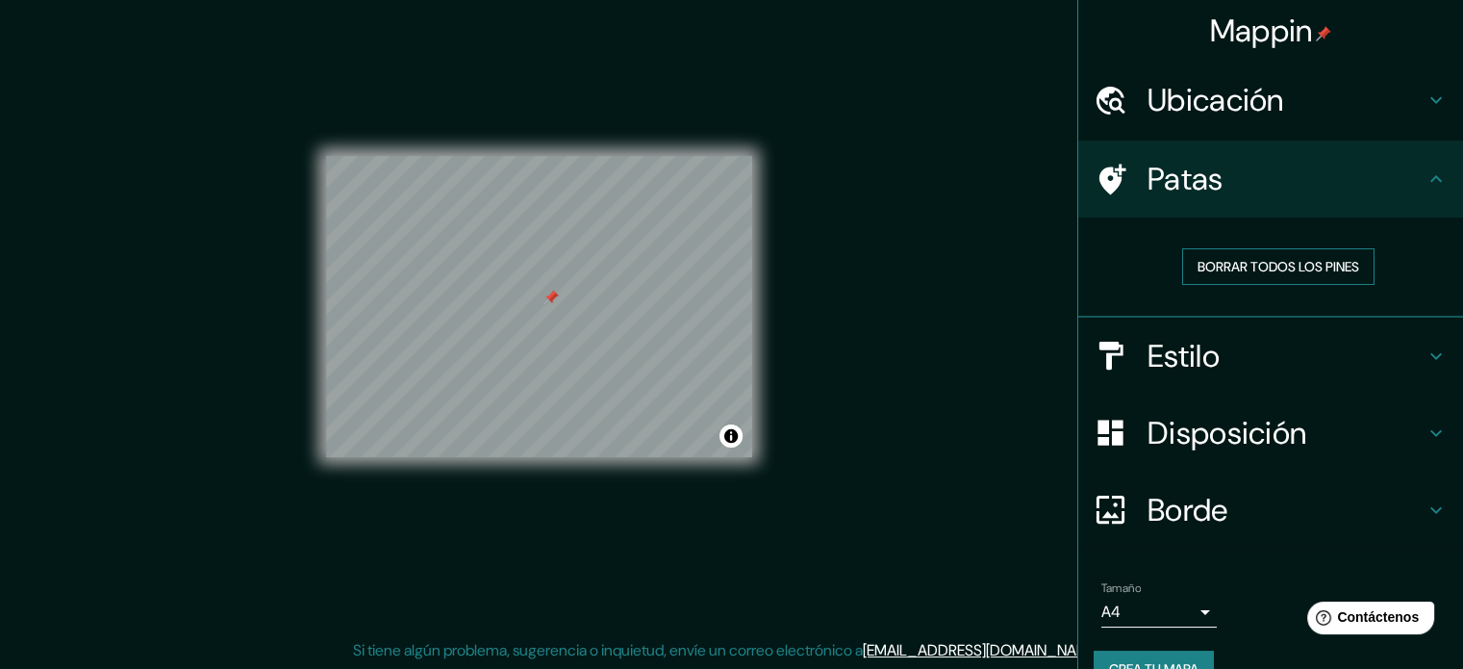
click at [1239, 272] on font "Borrar todos los pines" at bounding box center [1279, 266] width 162 height 17
click at [1237, 269] on font "Borrar todos los pines" at bounding box center [1279, 266] width 162 height 17
click at [1236, 269] on font "Borrar todos los pines" at bounding box center [1279, 266] width 162 height 17
click at [1224, 202] on div "Patas" at bounding box center [1270, 178] width 385 height 77
drag, startPoint x: 1216, startPoint y: 197, endPoint x: 1233, endPoint y: 181, distance: 23.8
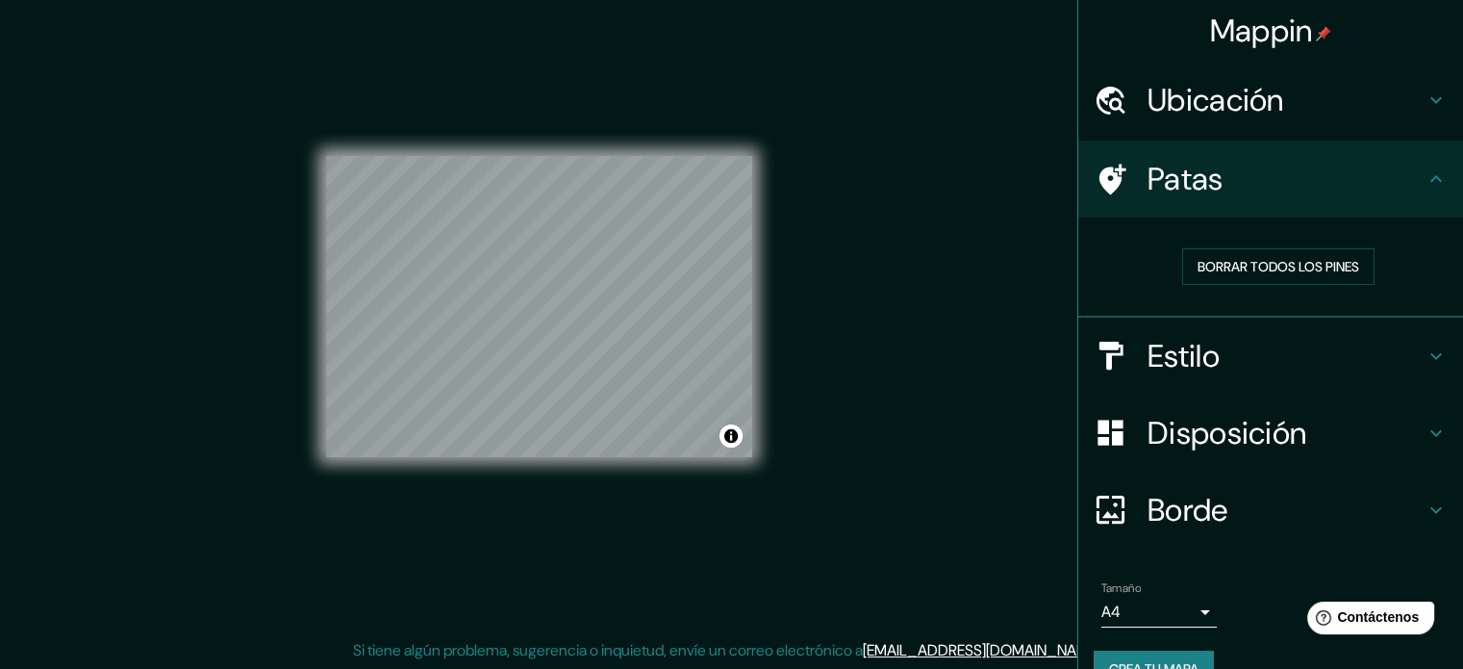
click at [1229, 181] on h4 "Patas" at bounding box center [1286, 179] width 277 height 38
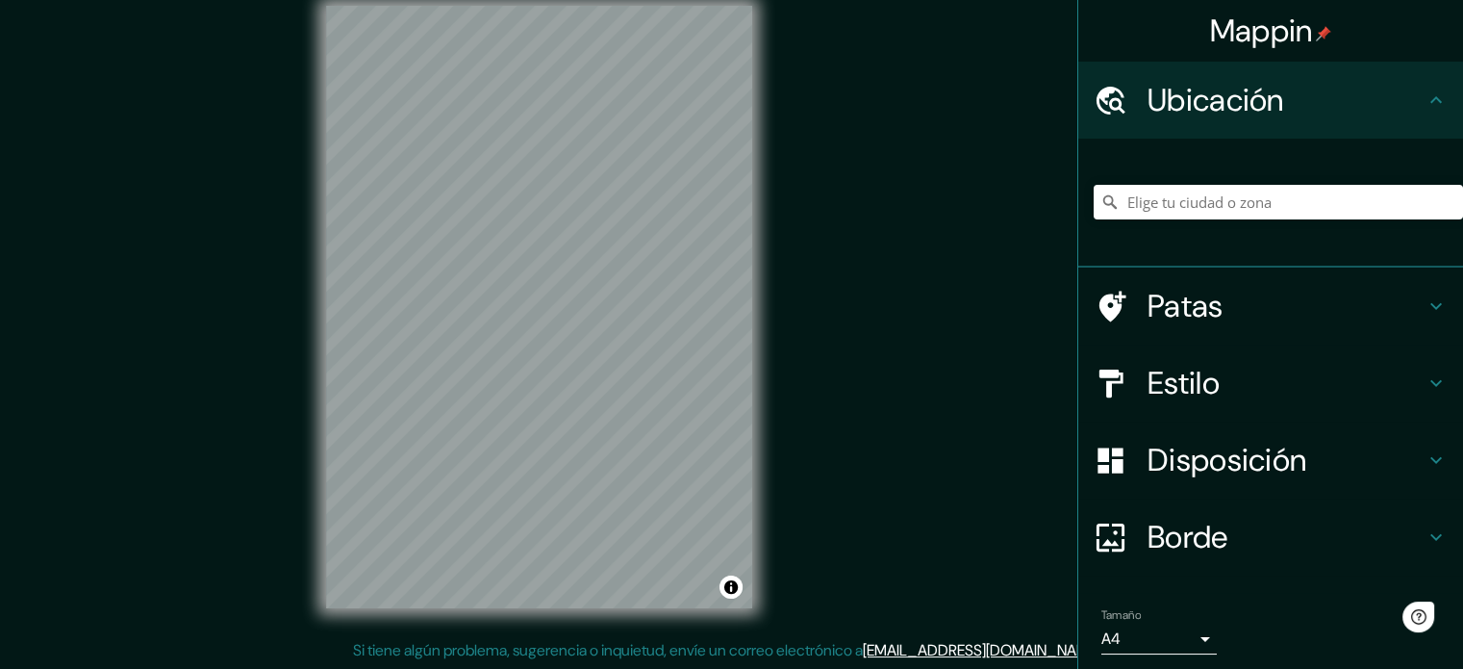
click at [1260, 114] on font "Ubicación" at bounding box center [1216, 100] width 137 height 40
click at [1193, 200] on input "Elige tu ciudad o zona" at bounding box center [1278, 202] width 369 height 35
paste input "[GEOGRAPHIC_DATA], [GEOGRAPHIC_DATA], [GEOGRAPHIC_DATA]"
type input "[GEOGRAPHIC_DATA], [GEOGRAPHIC_DATA], [GEOGRAPHIC_DATA]"
click at [1185, 380] on font "Estilo" at bounding box center [1184, 383] width 72 height 40
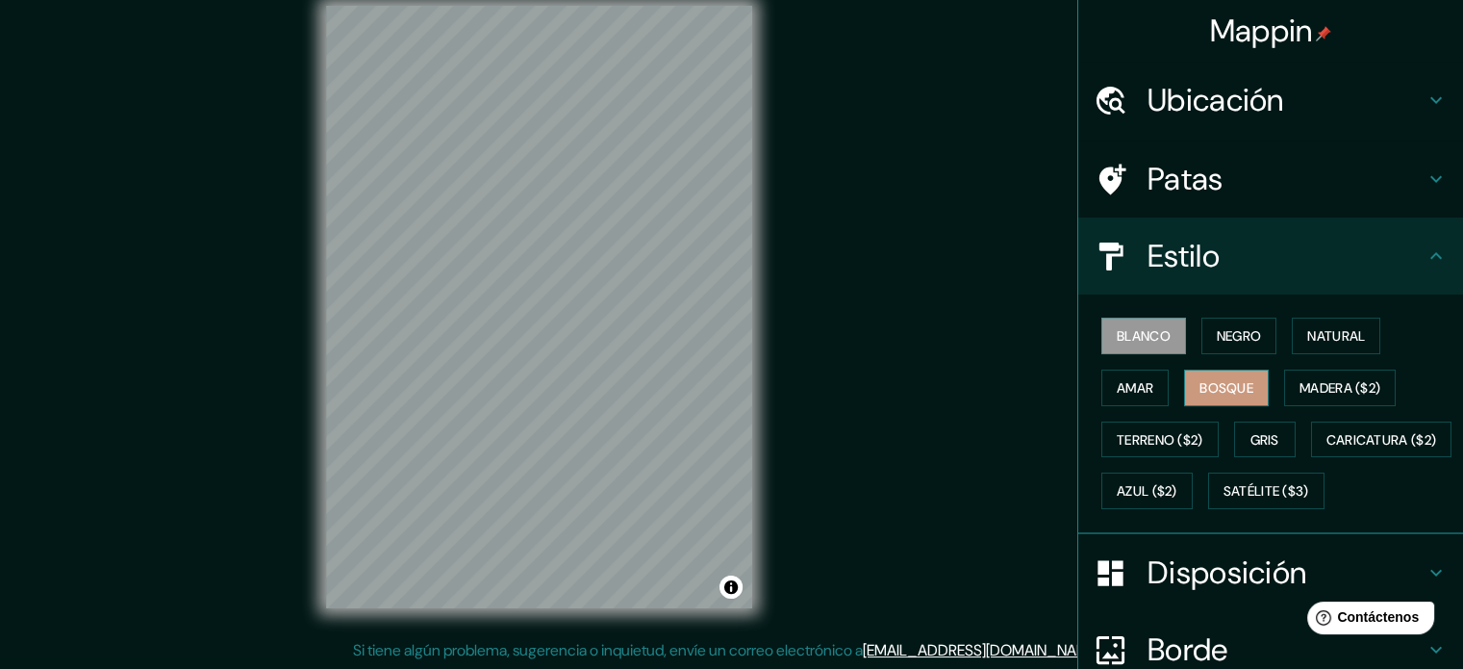
click at [1230, 386] on font "Bosque" at bounding box center [1227, 387] width 54 height 17
click at [1321, 394] on font "Madera ($2)" at bounding box center [1340, 387] width 81 height 17
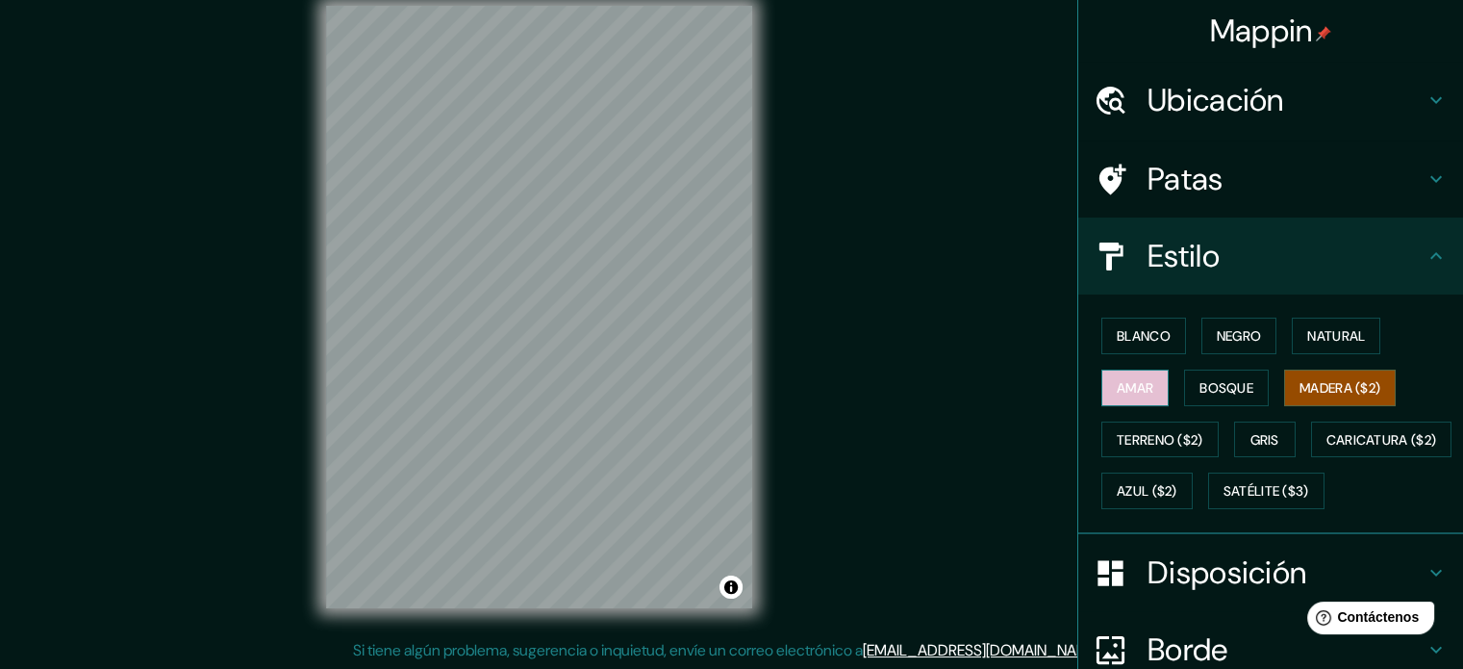
click at [1117, 389] on font "Amar" at bounding box center [1135, 387] width 37 height 17
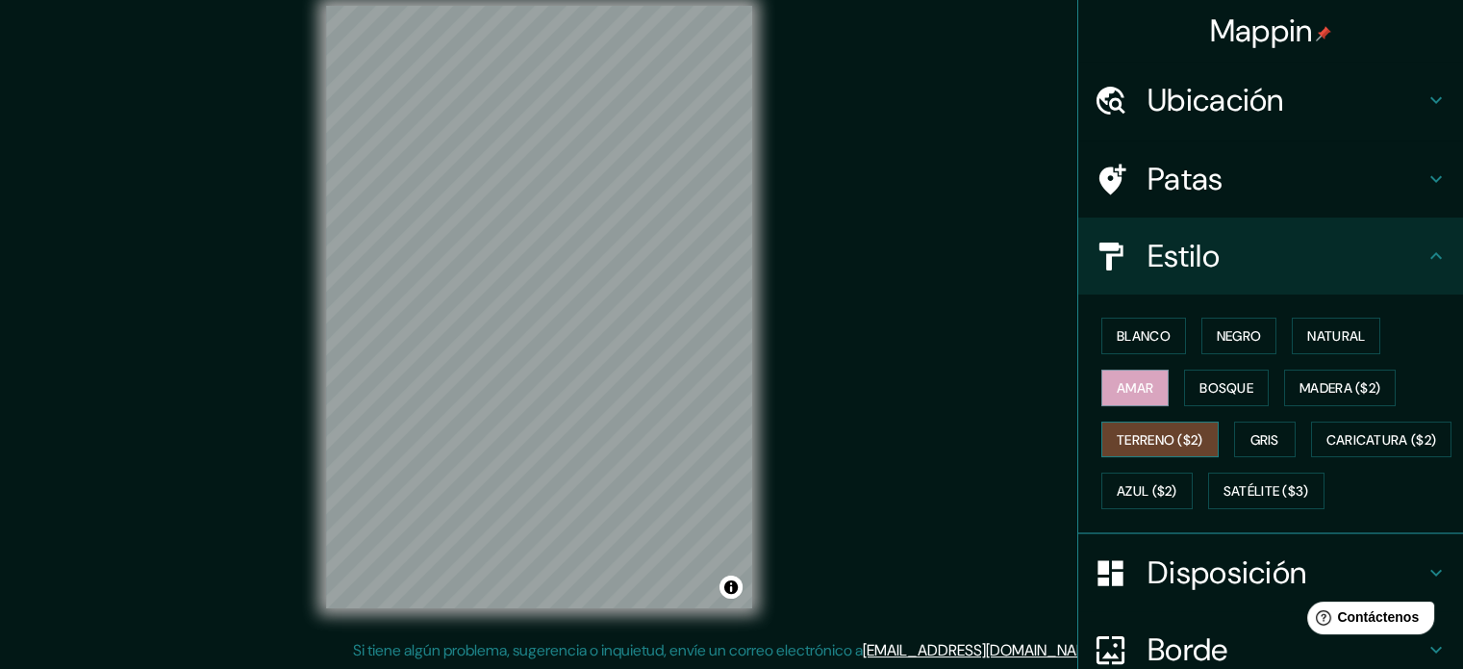
click at [1146, 444] on font "Terreno ($2)" at bounding box center [1160, 439] width 87 height 17
click at [1327, 448] on font "Caricatura ($2)" at bounding box center [1382, 439] width 111 height 17
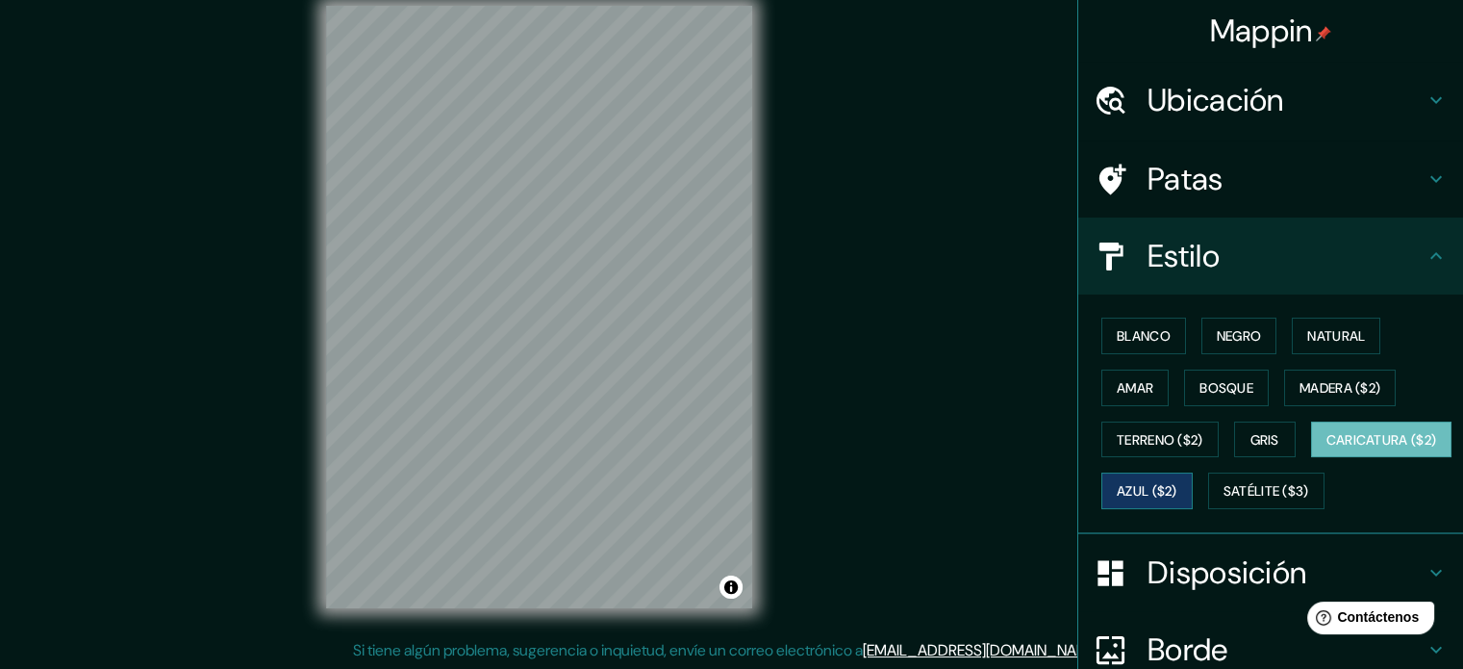
click at [1178, 484] on font "Azul ($2)" at bounding box center [1147, 491] width 61 height 17
click at [1215, 380] on font "Bosque" at bounding box center [1227, 387] width 54 height 17
